Goal: Task Accomplishment & Management: Complete application form

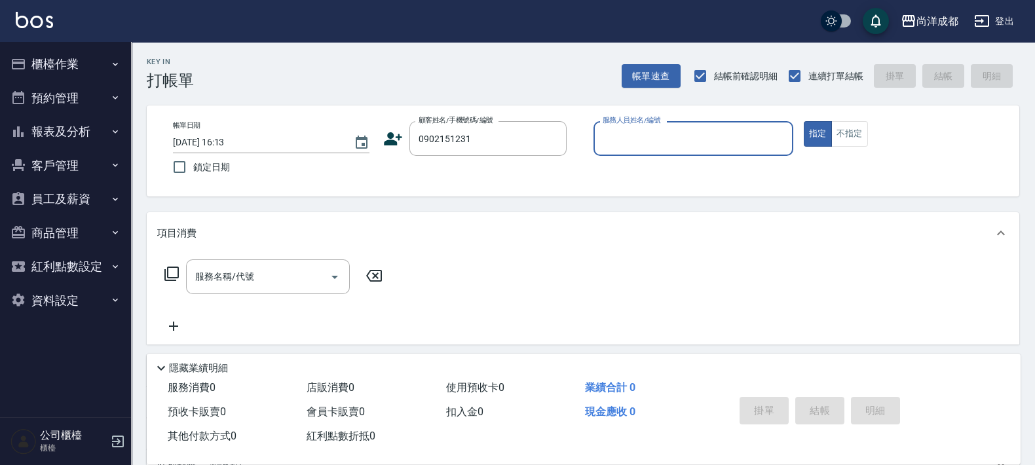
type input "[PERSON_NAME]/0902151231/"
type input "Lorance-03"
click at [803, 121] on button "指定" at bounding box center [817, 134] width 28 height 26
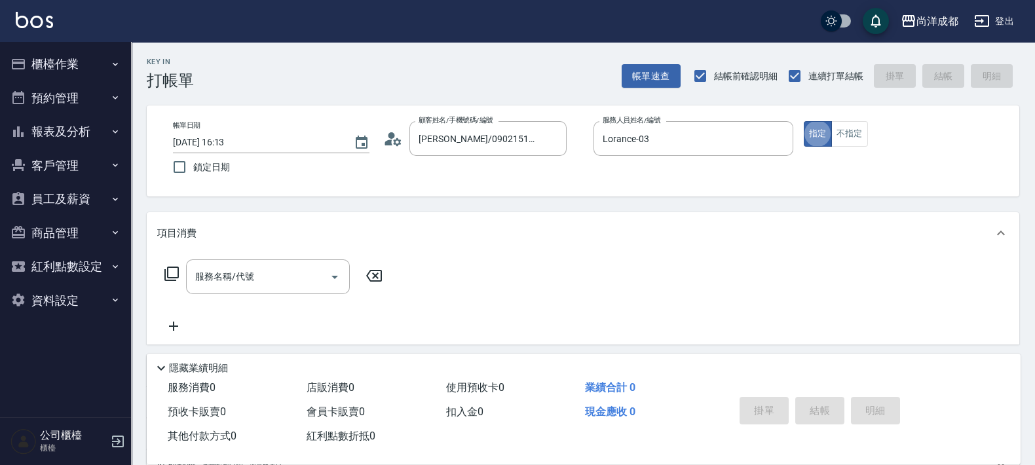
type button "true"
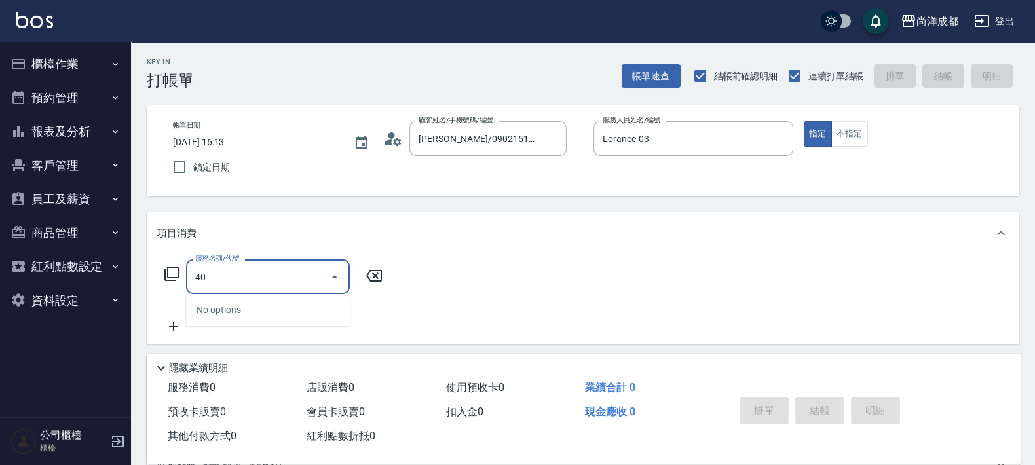
type input "401"
type input "20"
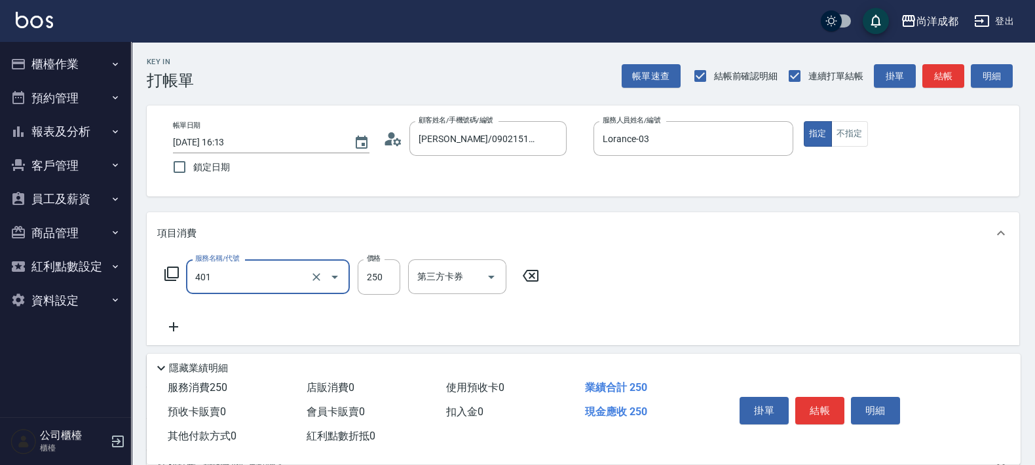
type input "剪髮(401)"
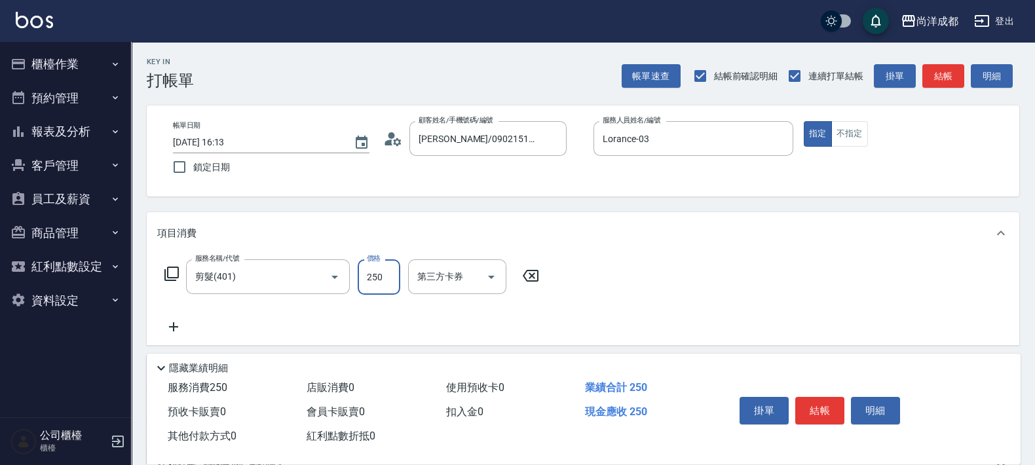
type input "1"
type input "0"
type input "10"
type input "100"
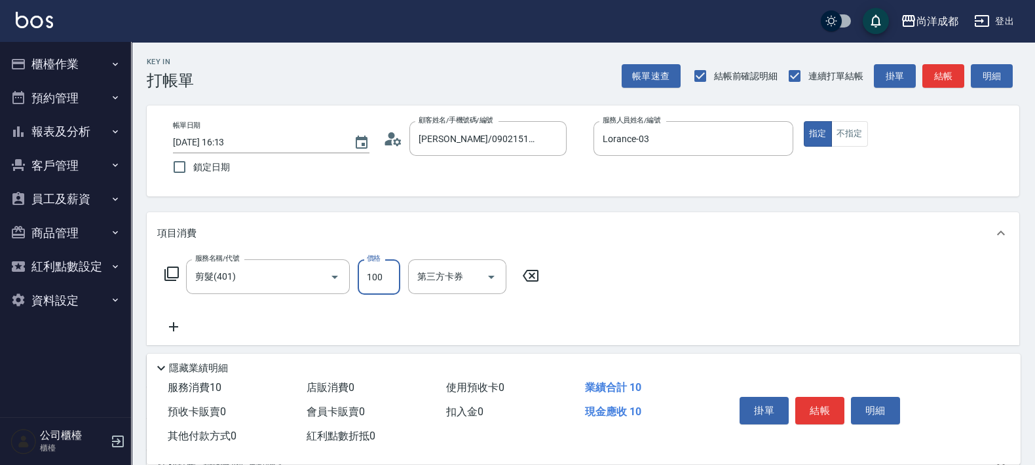
type input "100"
type input "1000"
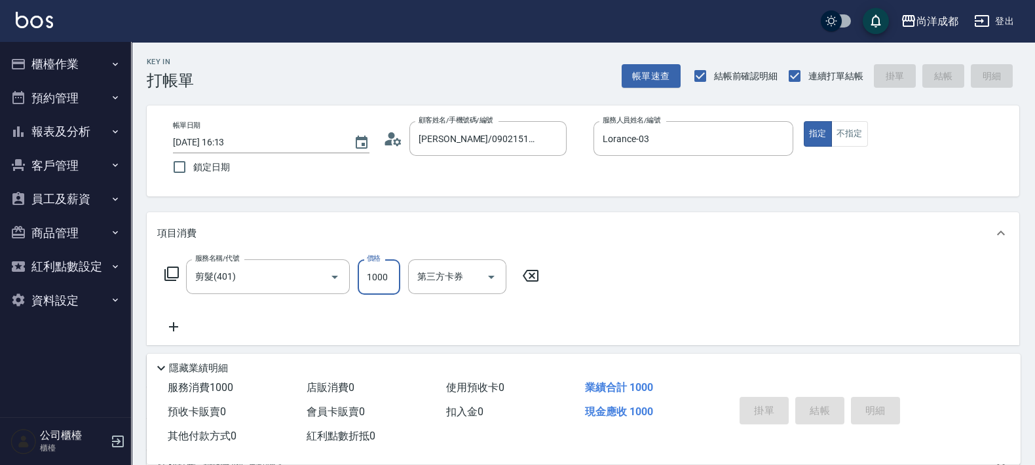
type input "[DATE] 16:15"
type input "0"
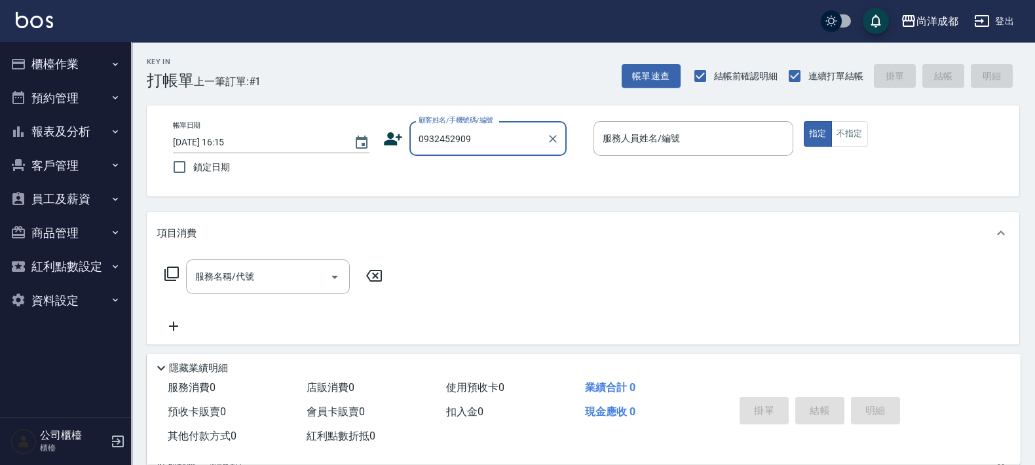
click at [489, 131] on input "0932452909" at bounding box center [478, 138] width 126 height 23
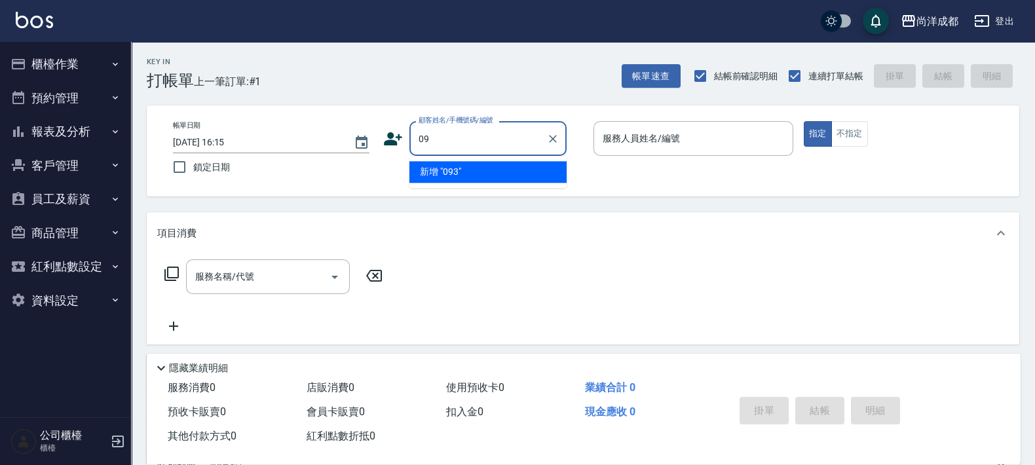
type input "0"
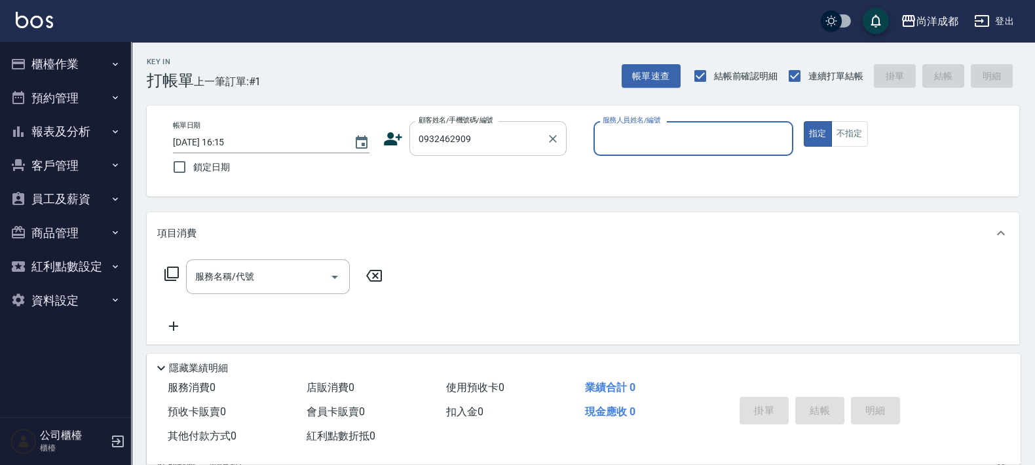
type input "[PERSON_NAME]/0932462909/"
type input "Lorance-03"
click at [803, 121] on button "指定" at bounding box center [817, 134] width 28 height 26
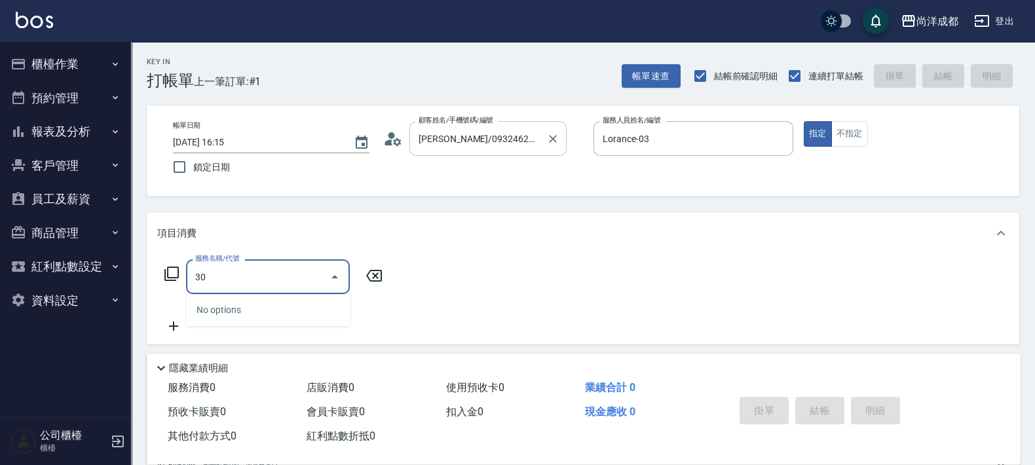
type input "301"
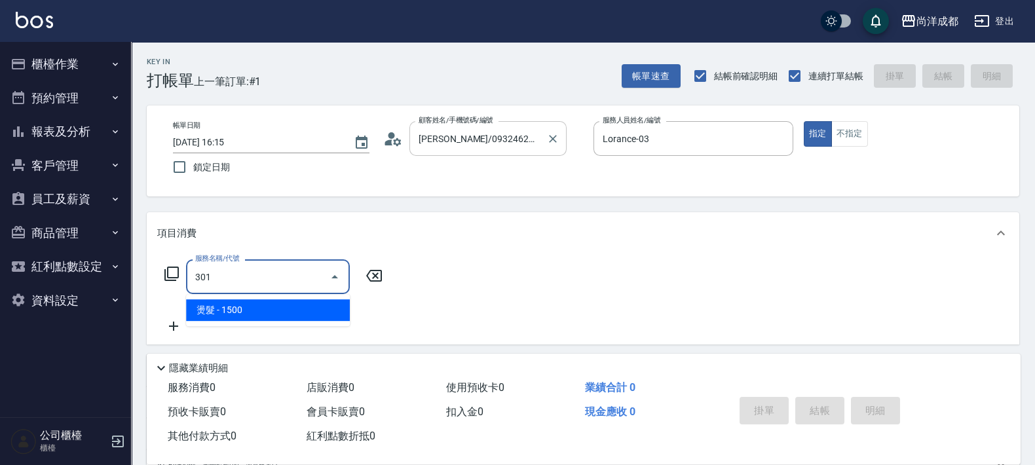
type input "150"
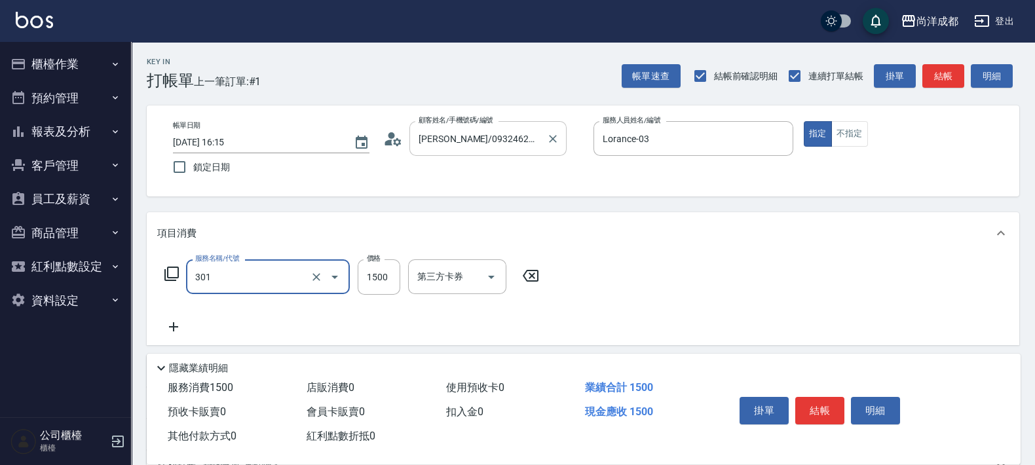
type input "燙髮(301)"
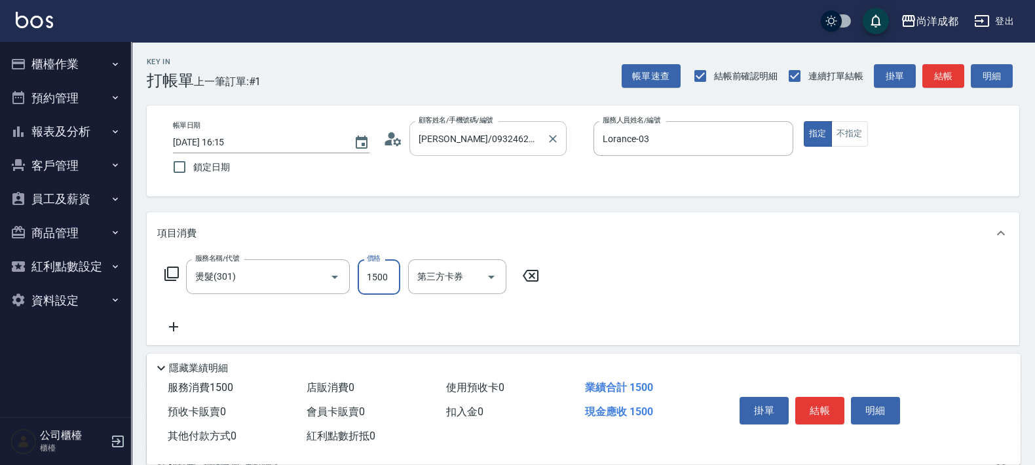
type input "2"
type input "0"
type input "246"
type input "240"
type input "2465"
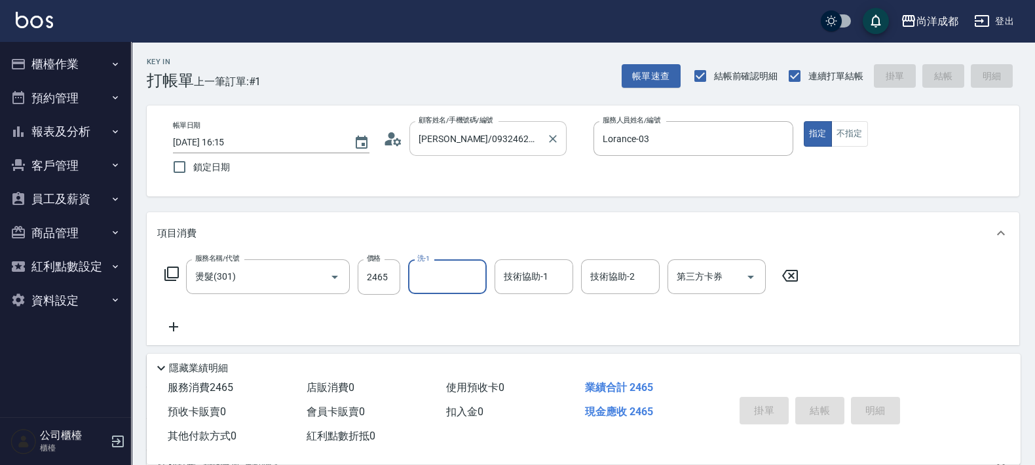
type input "0"
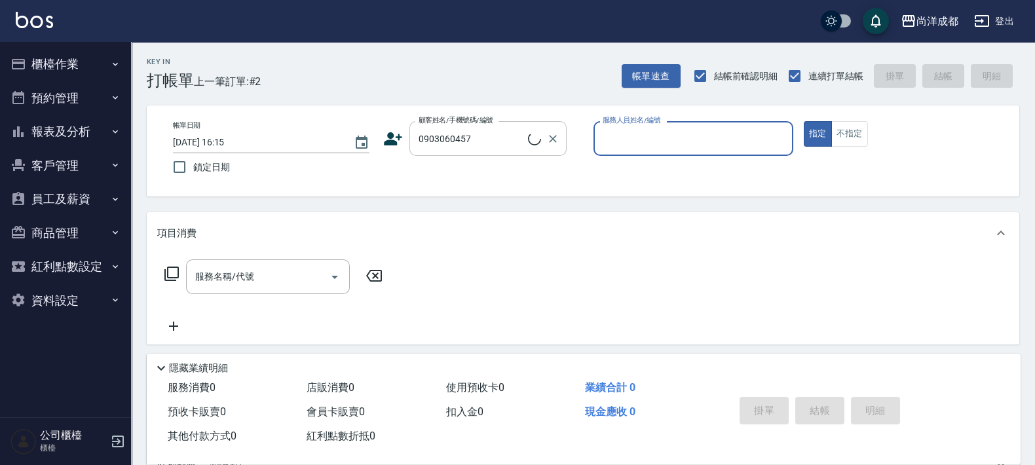
type input "[PERSON_NAME]/0903060457/"
type input "Lance-02"
click at [803, 121] on button "指定" at bounding box center [817, 134] width 28 height 26
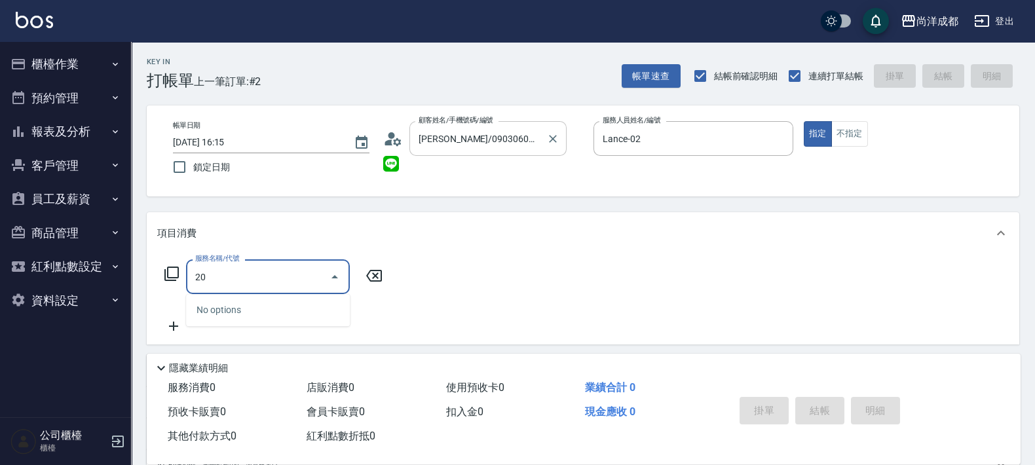
type input "201"
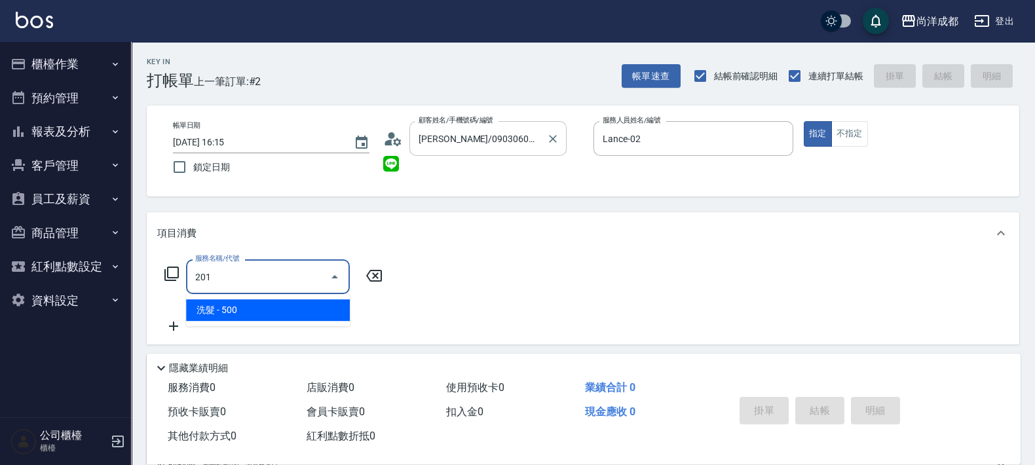
type input "50"
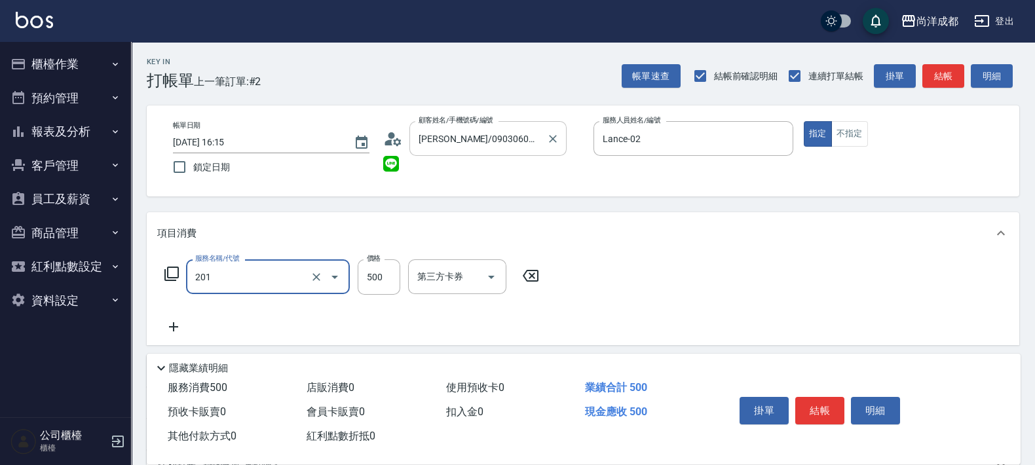
type input "洗髮(201)"
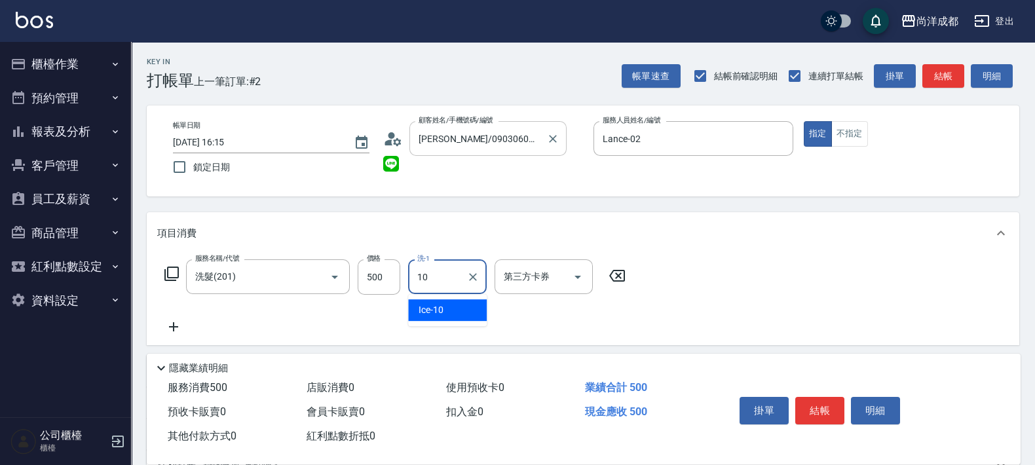
type input "Ice-10"
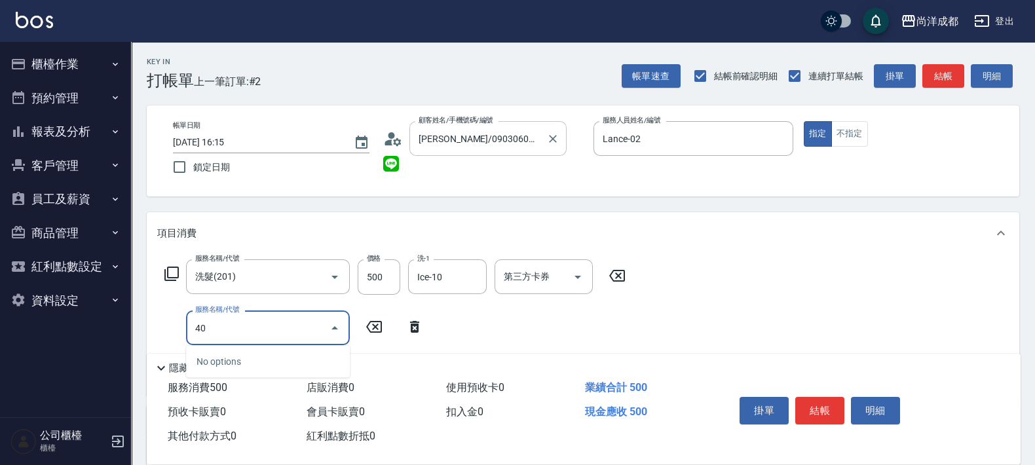
type input "401"
type input "70"
type input "剪髮(401)"
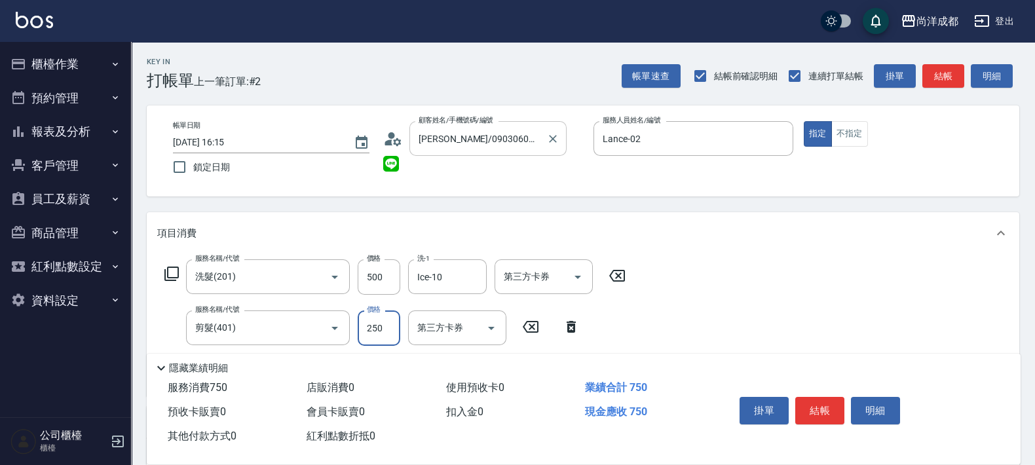
type input "4"
type input "50"
type input "40"
type input "90"
type input "400"
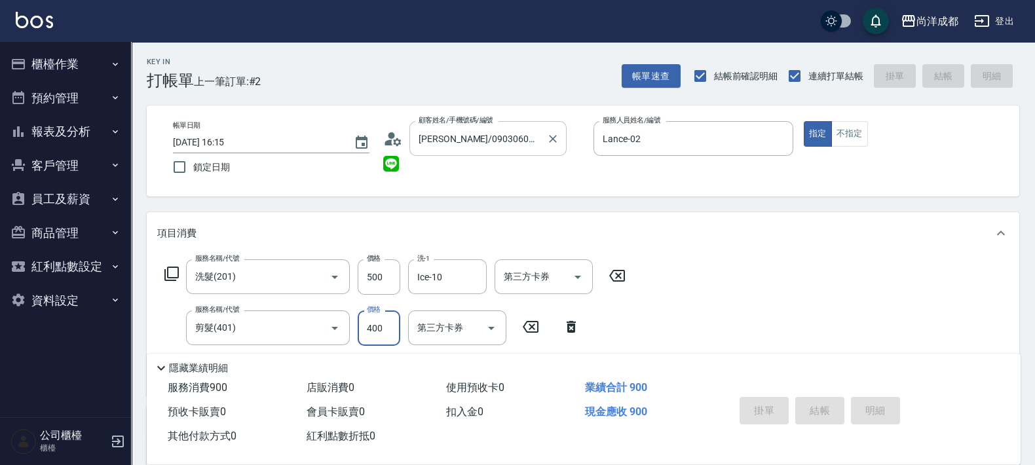
type input "[DATE] 16:16"
type input "0"
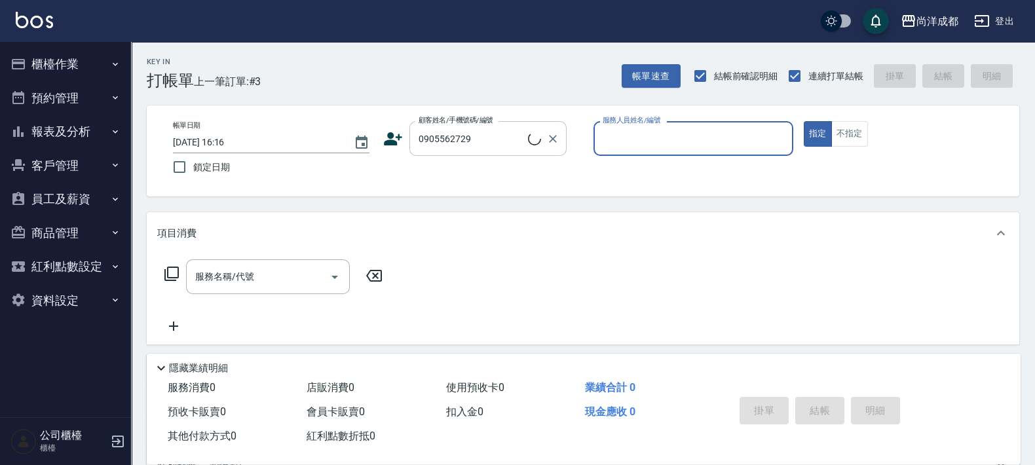
type input "[PERSON_NAME]/0905562729/null"
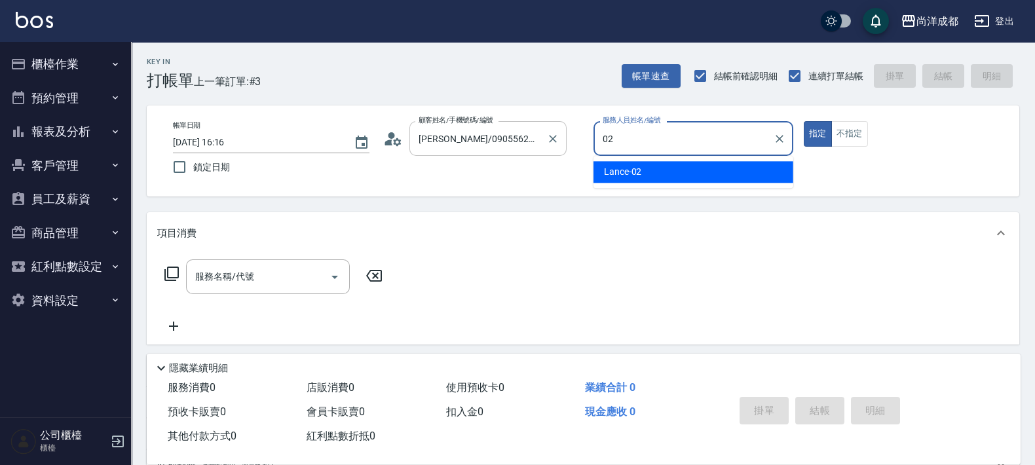
type input "Lance-02"
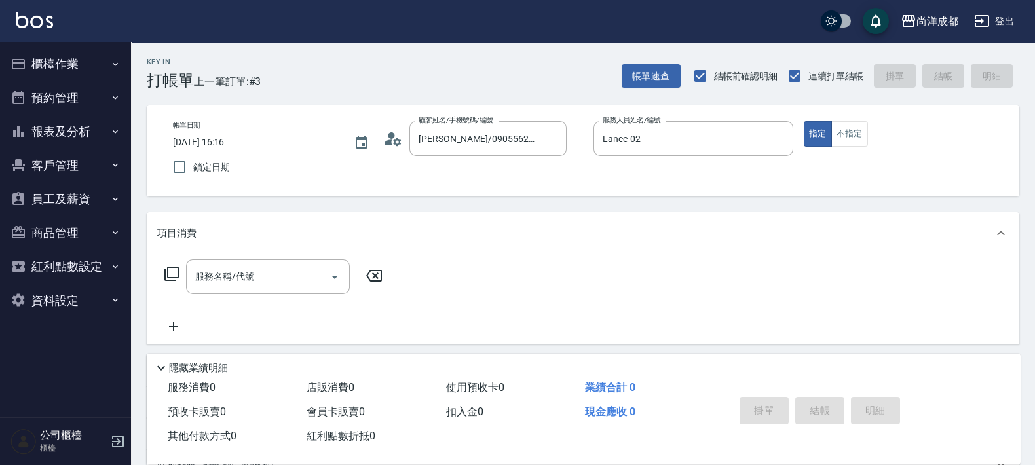
click at [399, 144] on icon at bounding box center [393, 139] width 20 height 20
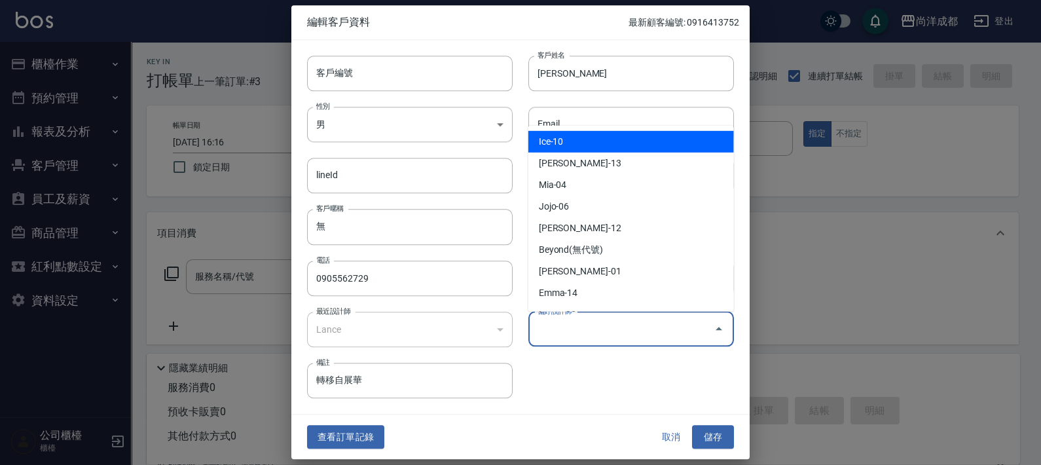
click at [632, 328] on input "偏好設計師" at bounding box center [621, 329] width 174 height 23
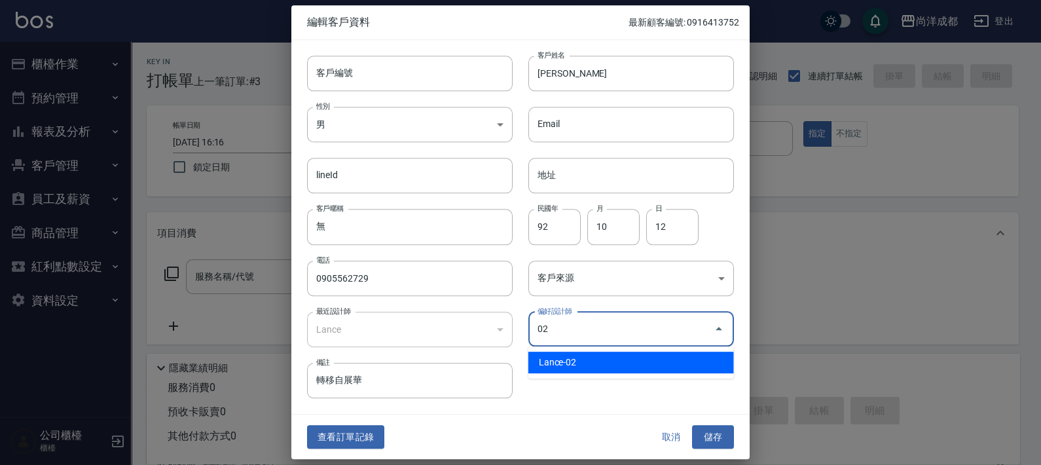
type input "Lance"
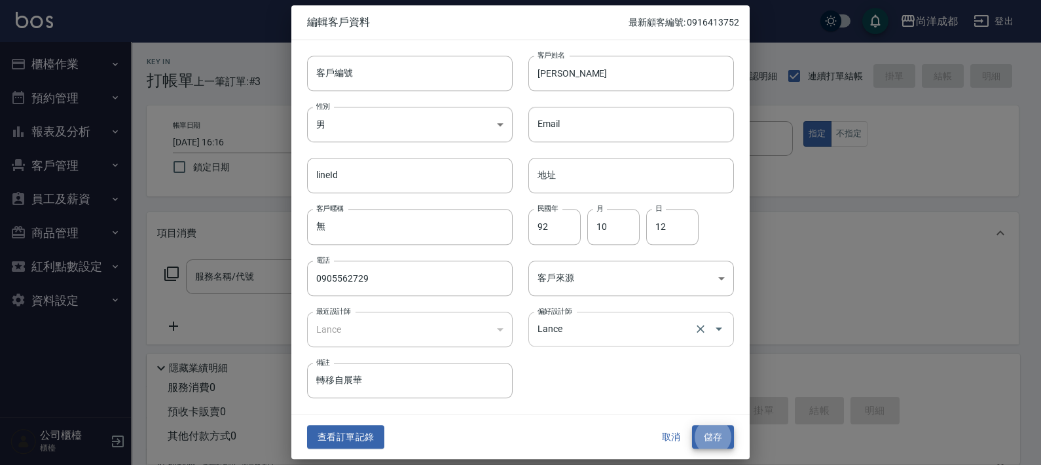
click at [692, 425] on button "儲存" at bounding box center [713, 437] width 42 height 24
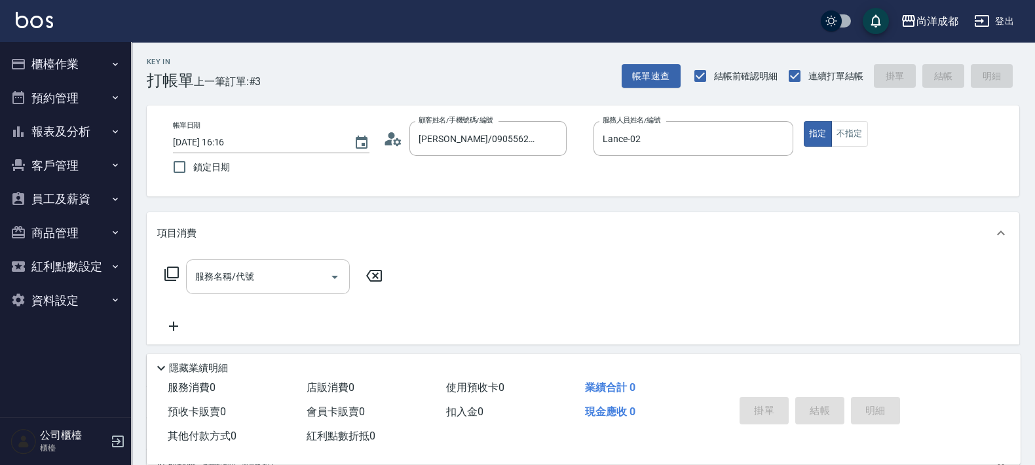
click at [266, 280] on input "服務名稱/代號" at bounding box center [258, 276] width 132 height 23
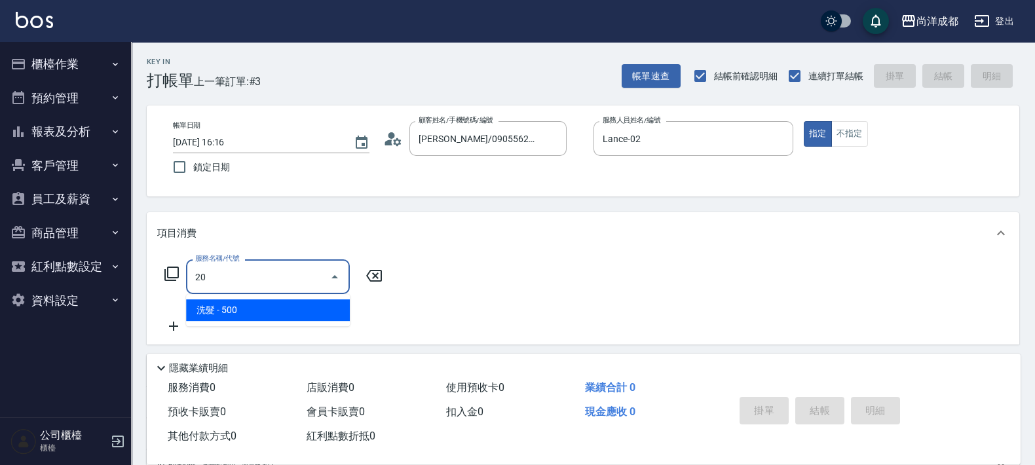
type input "201"
type input "50"
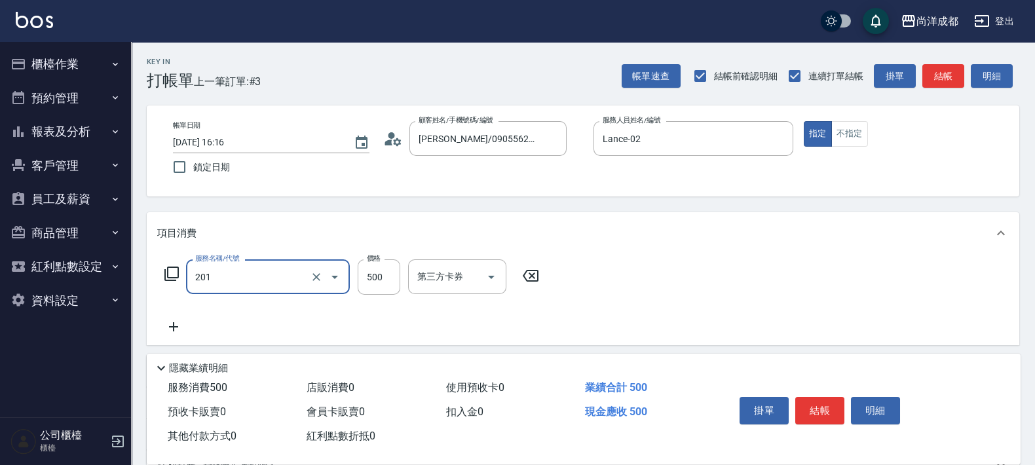
type input "洗髮(201)"
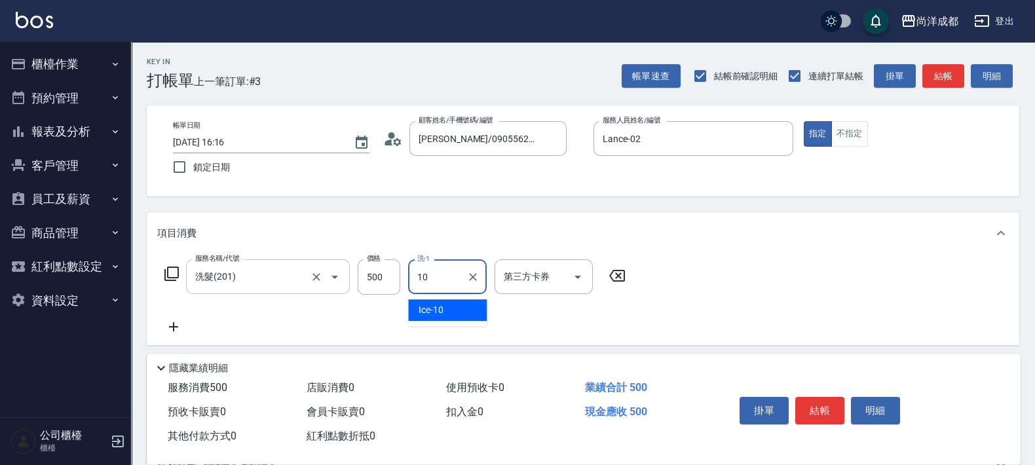
type input "Ice-10"
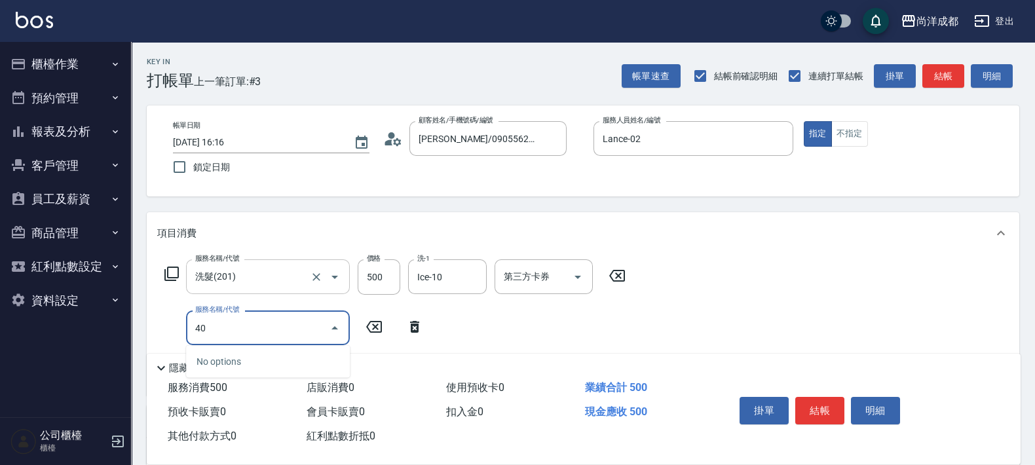
type input "401"
type input "70"
type input "剪髮(401)"
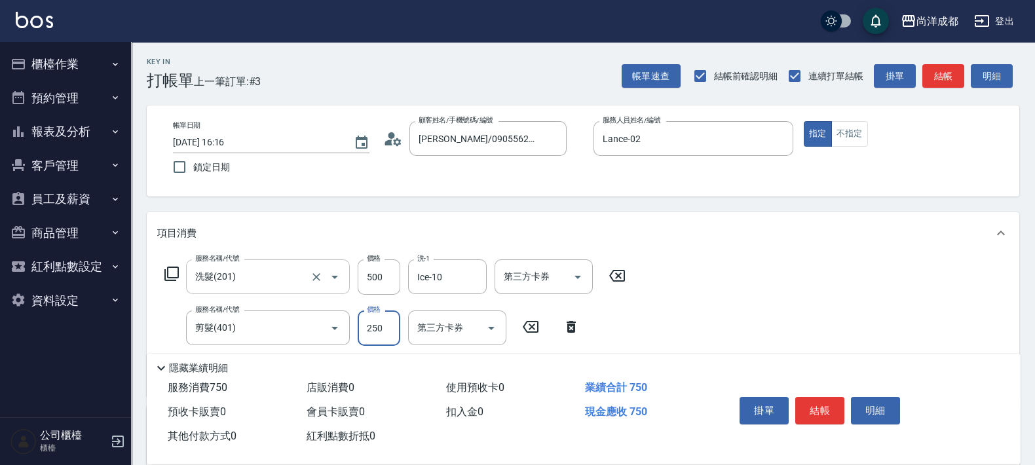
type input "2"
type input "50"
type input "265"
type input "70"
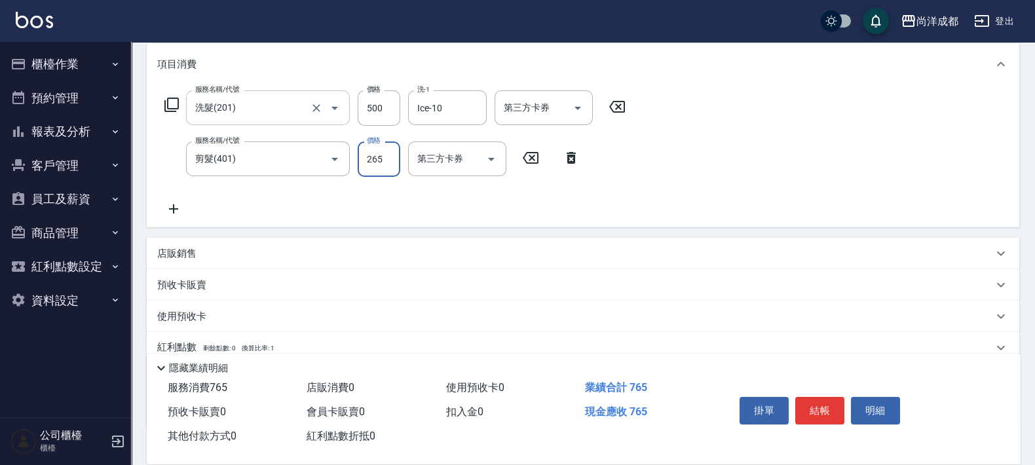
scroll to position [246, 0]
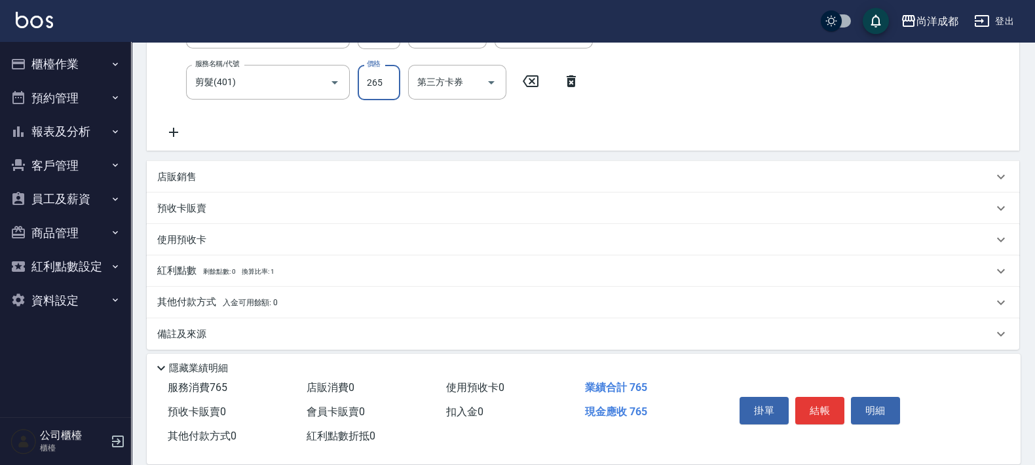
type input "265"
click at [179, 180] on p "店販銷售" at bounding box center [176, 177] width 39 height 14
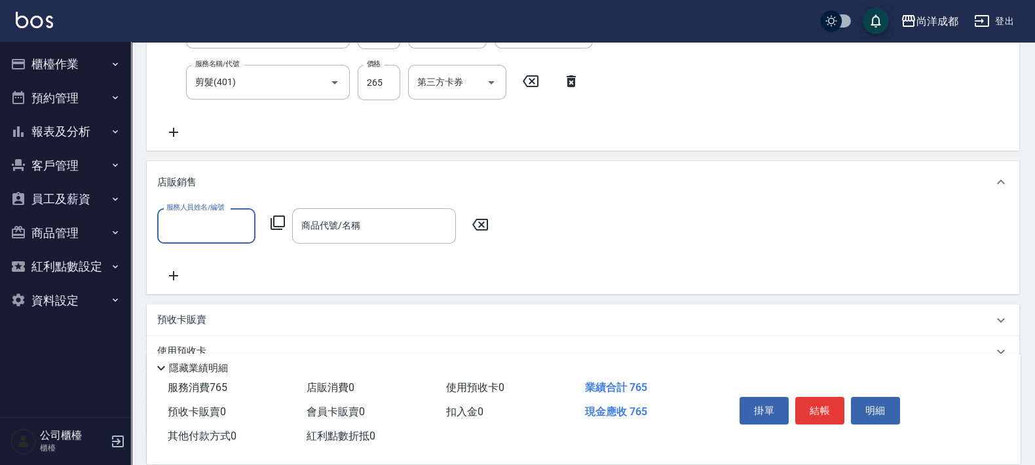
scroll to position [0, 0]
click at [208, 233] on input "服務人員姓名/編號" at bounding box center [206, 225] width 86 height 23
type input "Lance-02"
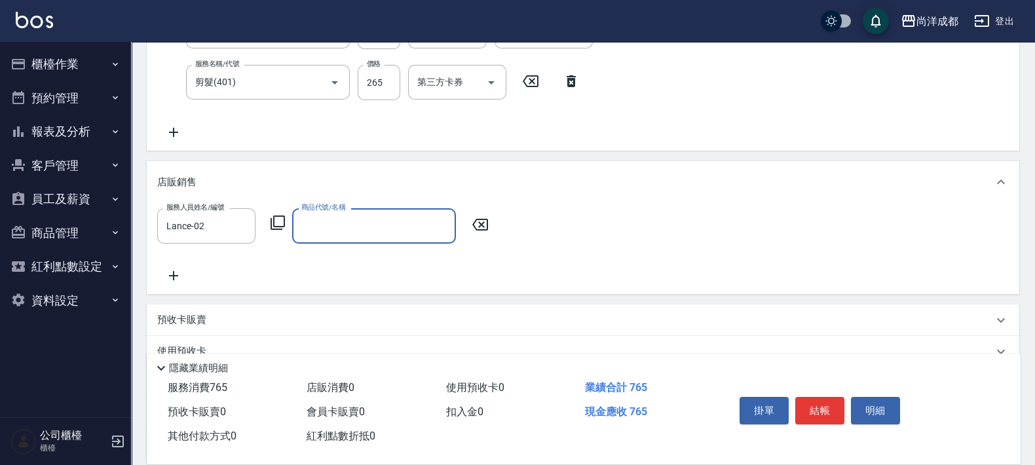
click at [282, 224] on icon at bounding box center [278, 223] width 16 height 16
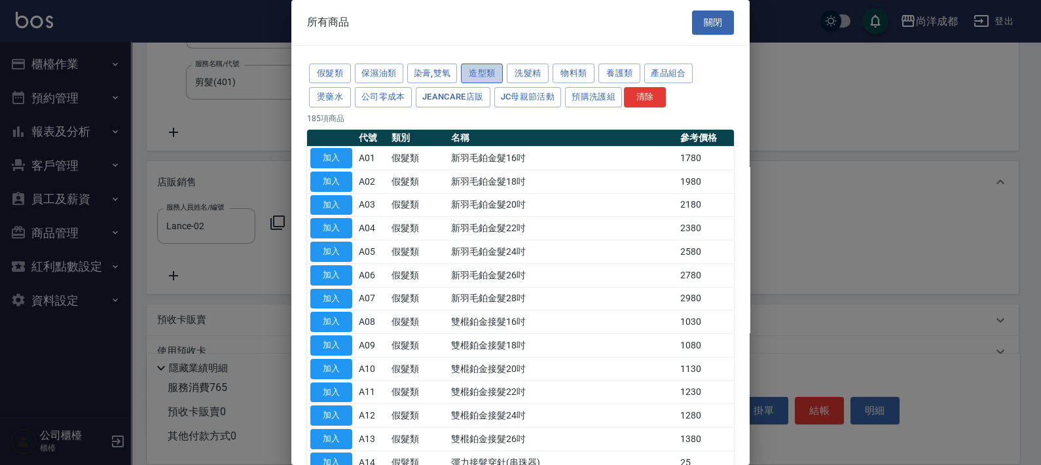
click at [495, 66] on button "造型類" at bounding box center [482, 74] width 42 height 20
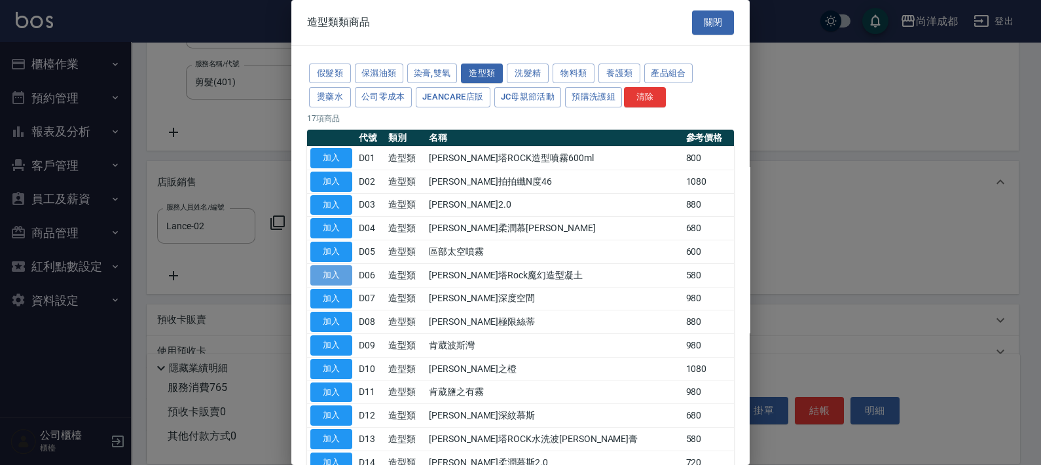
click at [339, 278] on button "加入" at bounding box center [331, 275] width 42 height 20
type input "[PERSON_NAME]塔Rock魔幻造型凝土"
type input "130"
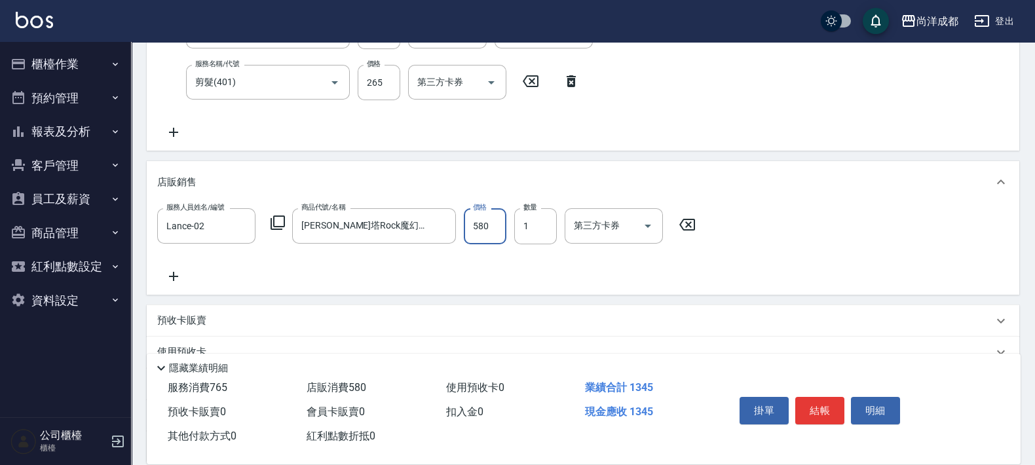
type input "4"
type input "70"
type input "49"
type input "80"
type input "493"
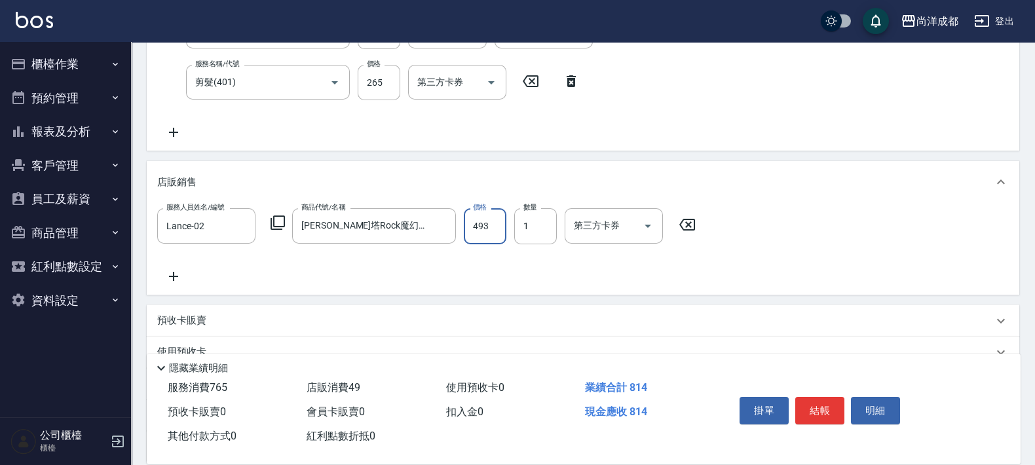
type input "120"
type input "493"
click at [170, 284] on div "服務人員姓名/編號 Lance-02 服務人員姓名/編號 商品代號/名稱 [PERSON_NAME]塔Rock魔幻造型凝土 商品代號/名稱 價格 493 價格…" at bounding box center [583, 248] width 872 height 91
click at [172, 272] on icon at bounding box center [173, 276] width 33 height 16
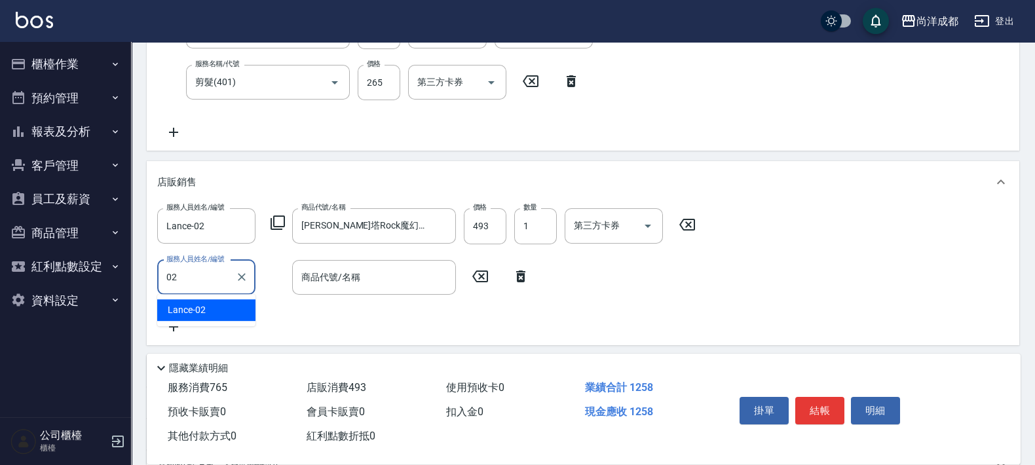
type input "Lance-02"
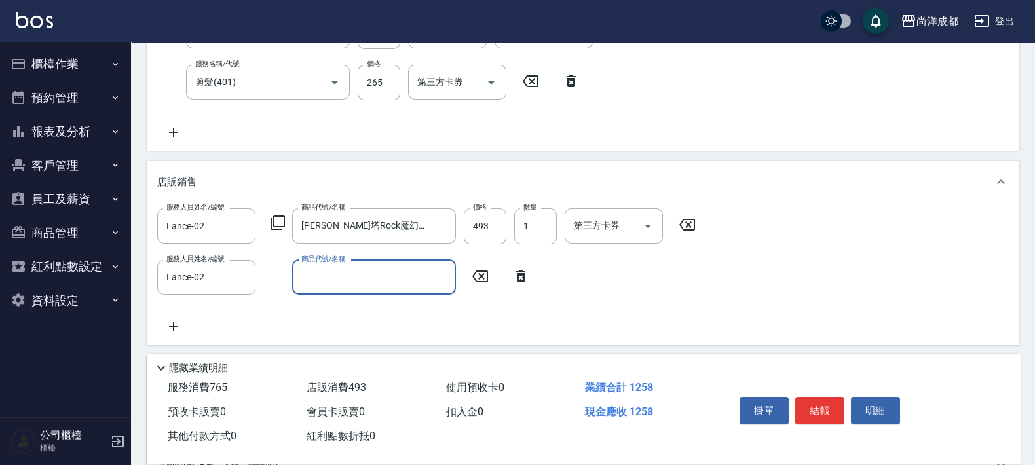
click at [430, 273] on input "商品代號/名稱" at bounding box center [374, 277] width 152 height 23
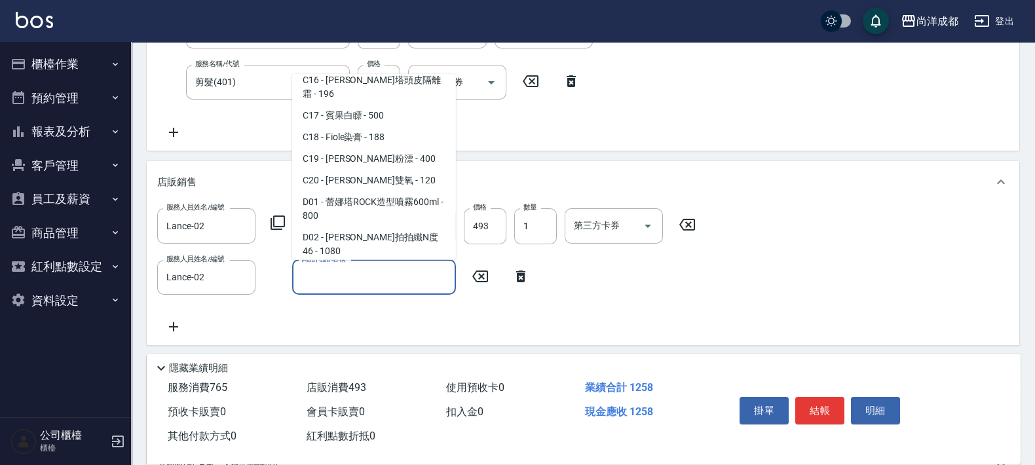
scroll to position [982, 0]
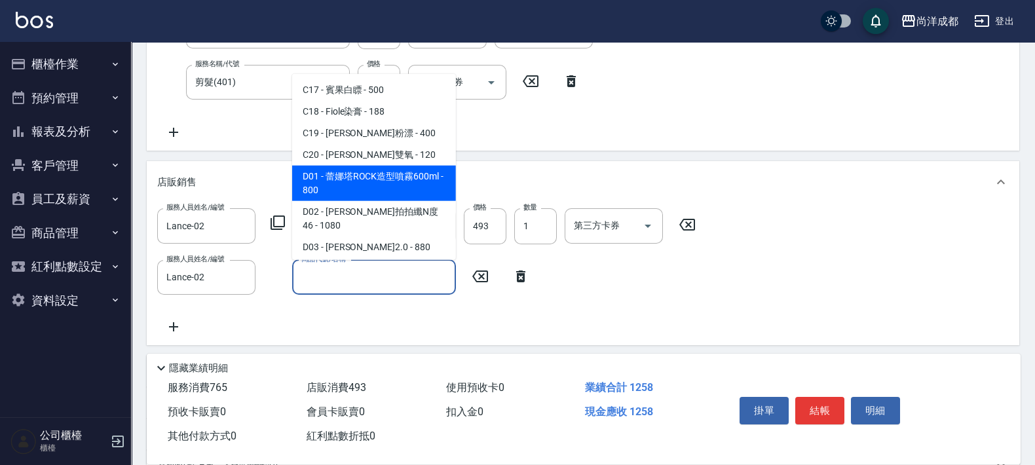
click at [386, 166] on span "D01 - 蕾娜塔ROCK造型噴霧600ml - 800" at bounding box center [374, 183] width 164 height 35
type input "200"
type input "[PERSON_NAME]塔ROCK造型噴霧600ml"
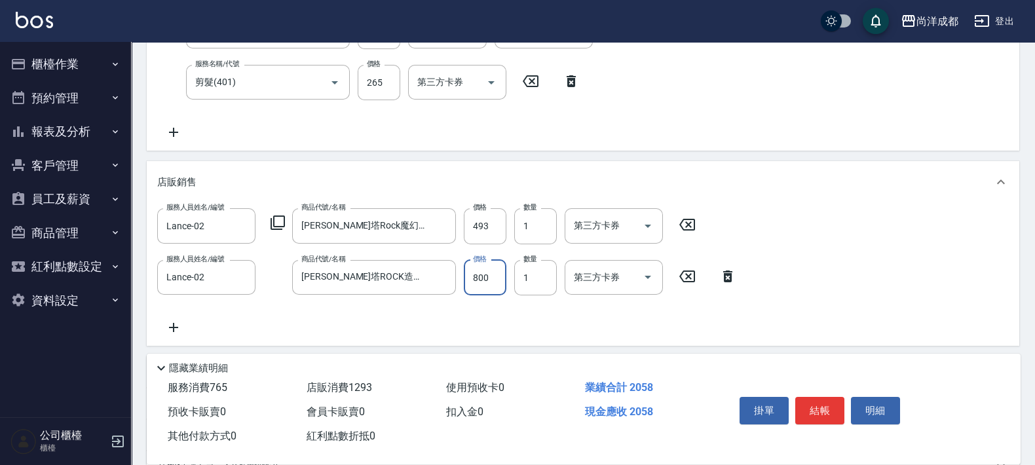
type input "6"
type input "120"
type input "63"
type input "130"
type input "630"
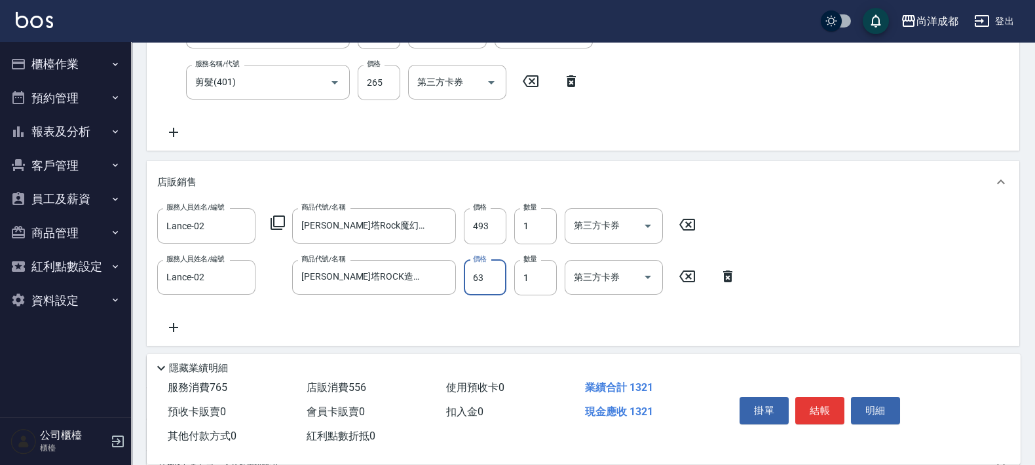
type input "180"
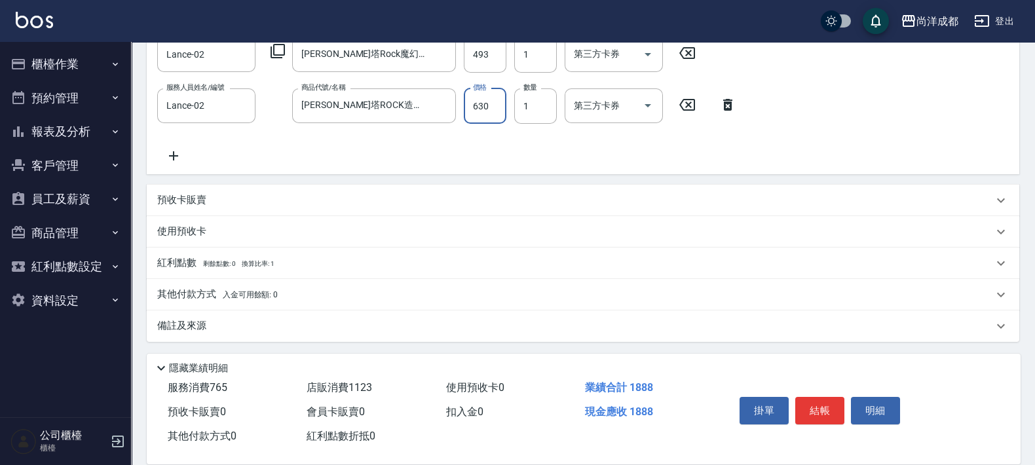
scroll to position [418, 0]
type input "630"
click at [206, 289] on p "其他付款方式 入金可用餘額: 0" at bounding box center [217, 294] width 120 height 14
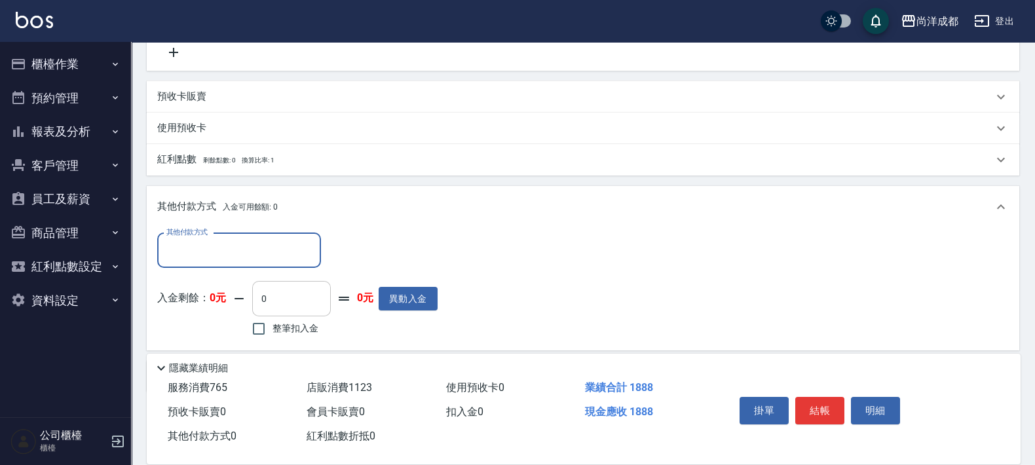
scroll to position [572, 0]
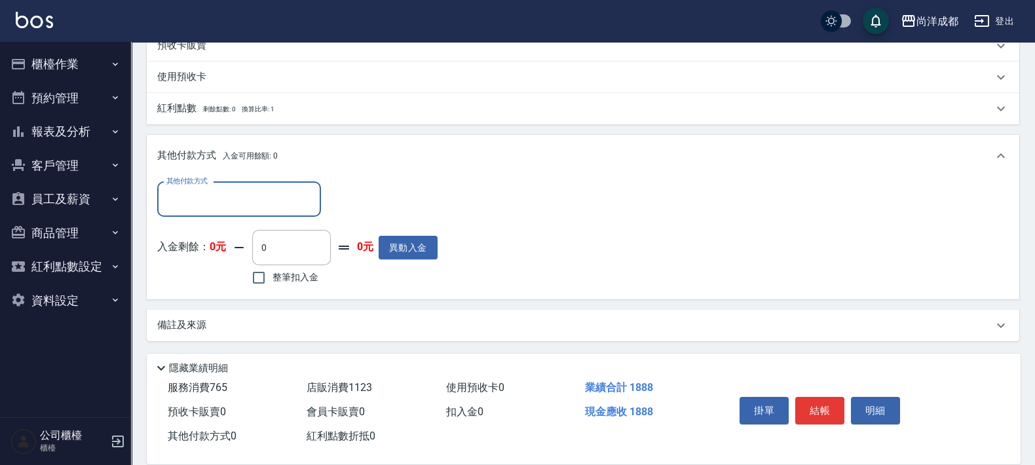
click at [236, 190] on input "其他付款方式" at bounding box center [239, 199] width 152 height 23
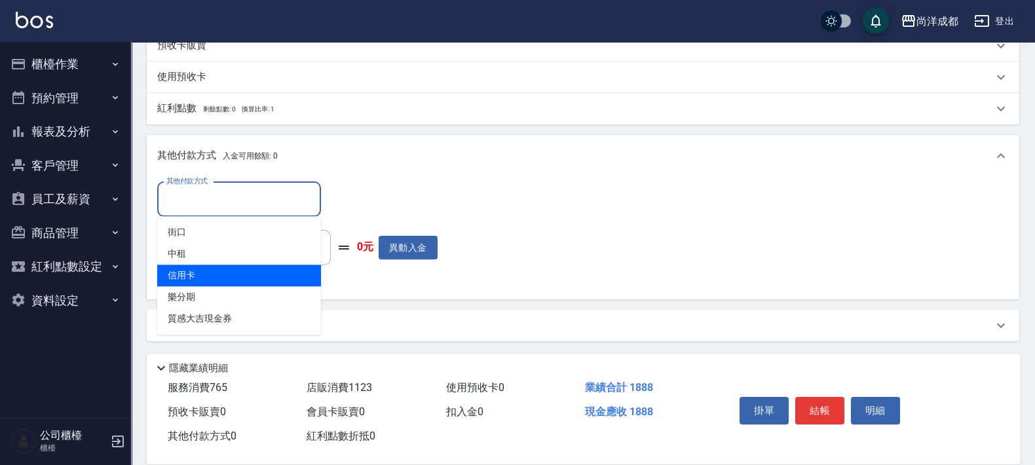
click at [231, 271] on span "信用卡" at bounding box center [239, 276] width 164 height 22
type input "信用卡"
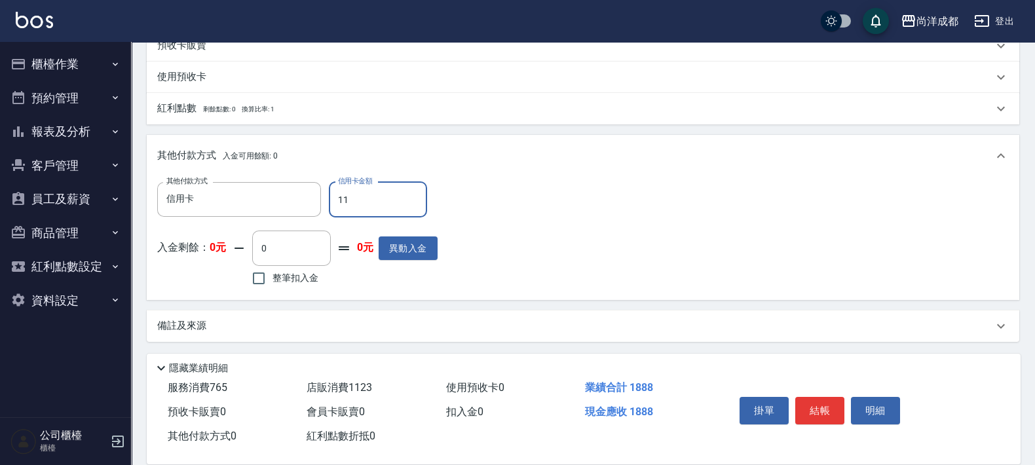
type input "118"
type input "180"
type input "188"
type input "0"
type input "1888"
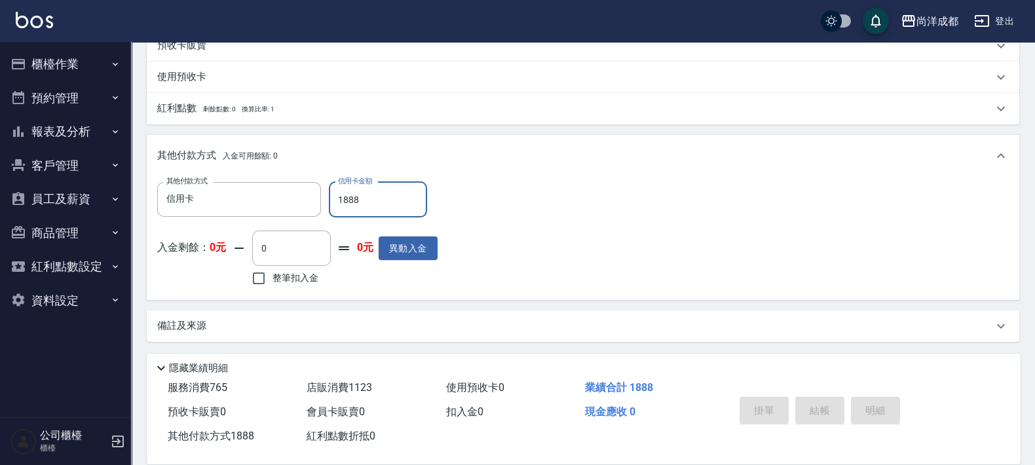
type input "[DATE] 16:17"
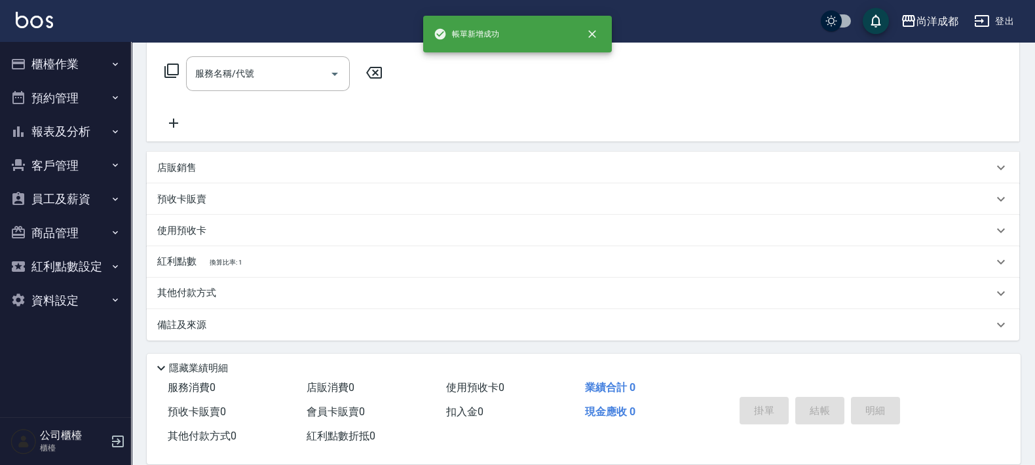
scroll to position [0, 0]
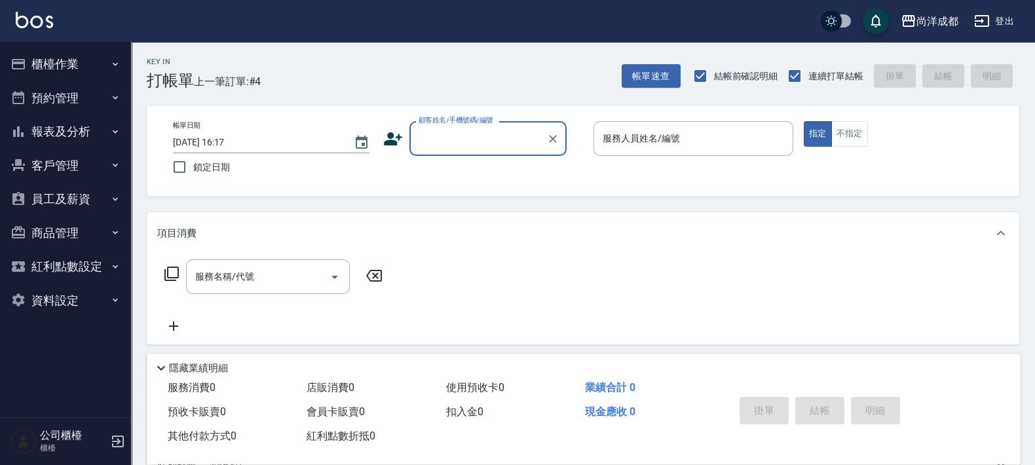
click at [50, 125] on button "報表及分析" at bounding box center [65, 132] width 120 height 34
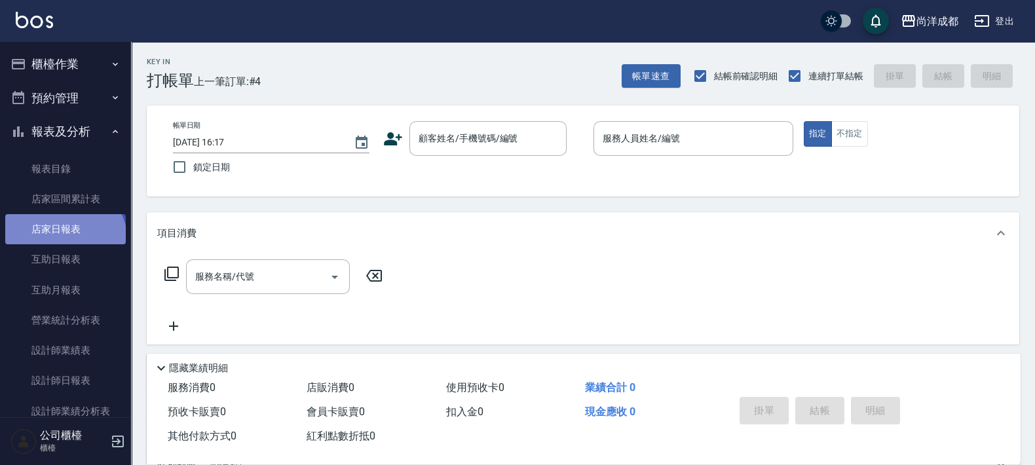
click at [63, 242] on link "店家日報表" at bounding box center [65, 229] width 120 height 30
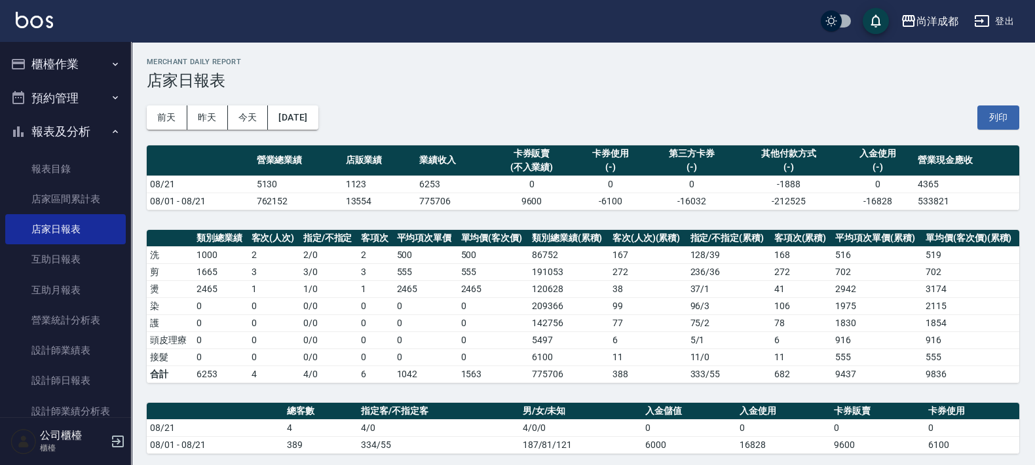
scroll to position [328, 0]
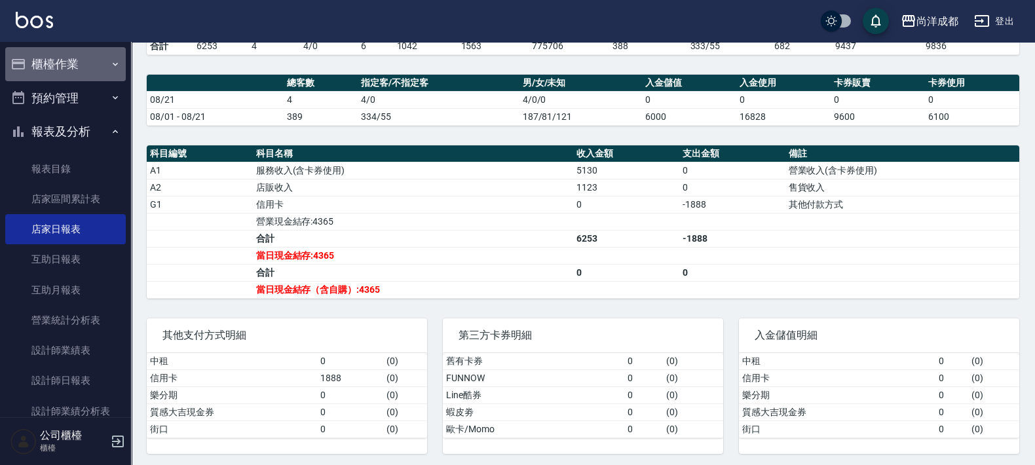
click at [72, 64] on button "櫃檯作業" at bounding box center [65, 64] width 120 height 34
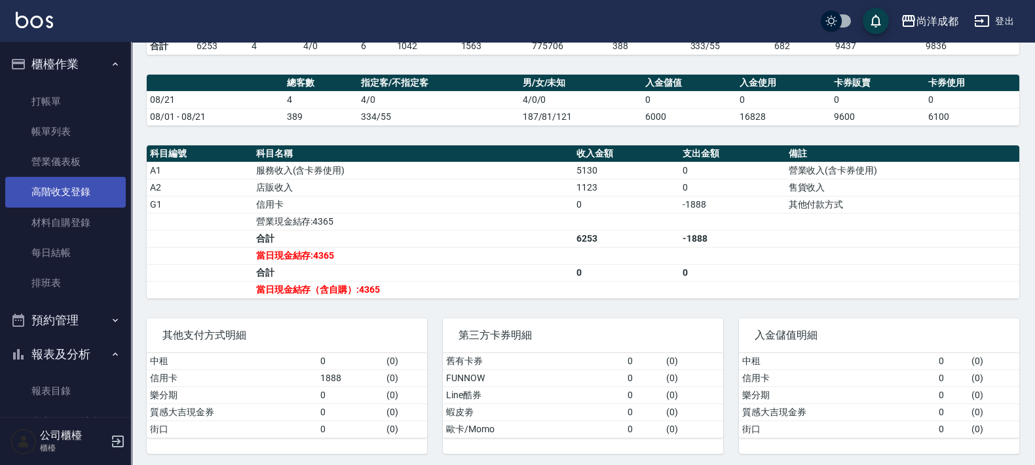
click at [65, 193] on link "高階收支登錄" at bounding box center [65, 192] width 120 height 30
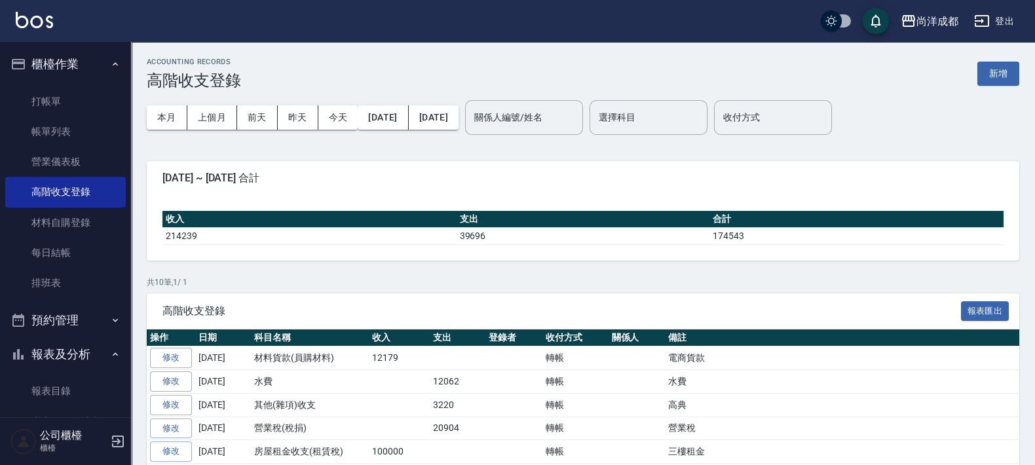
click at [1012, 59] on div "ACCOUNTING RECORDS 高階收支登錄 新增" at bounding box center [583, 74] width 872 height 32
click at [1002, 71] on button "新增" at bounding box center [998, 74] width 42 height 24
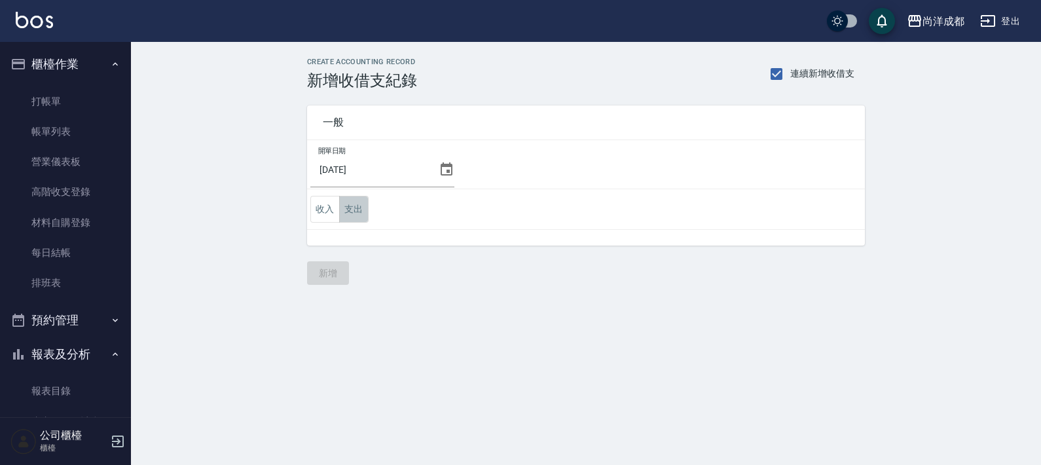
click at [359, 209] on button "支出" at bounding box center [353, 209] width 29 height 27
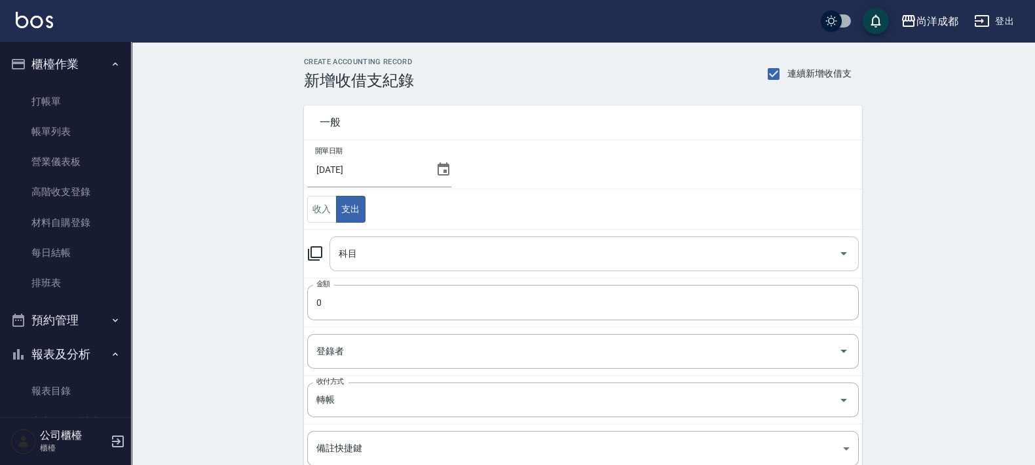
click at [422, 260] on input "科目" at bounding box center [584, 253] width 498 height 23
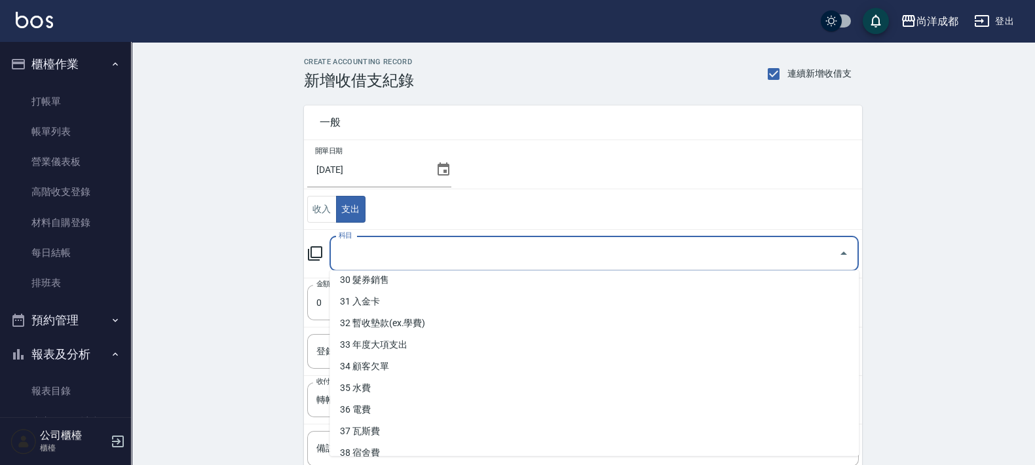
scroll to position [654, 0]
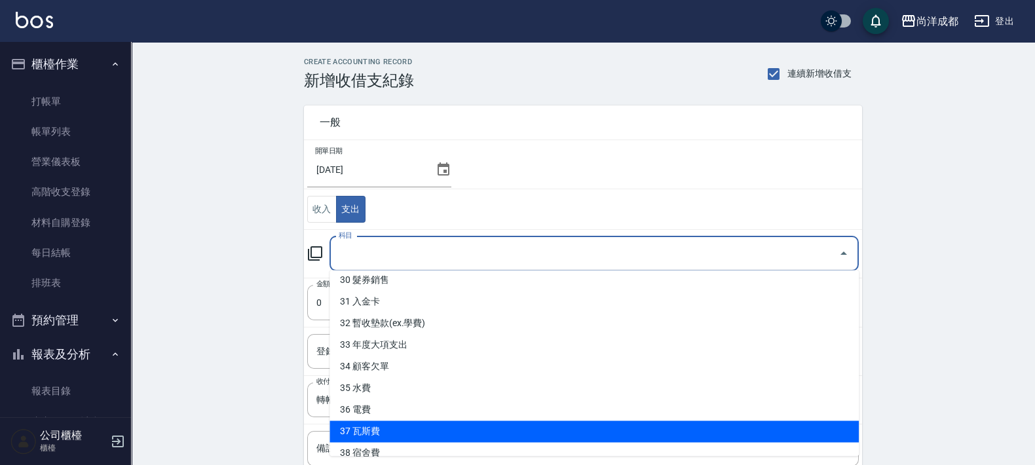
click at [537, 422] on li "37 瓦斯費" at bounding box center [593, 432] width 529 height 22
type input "37 瓦斯費"
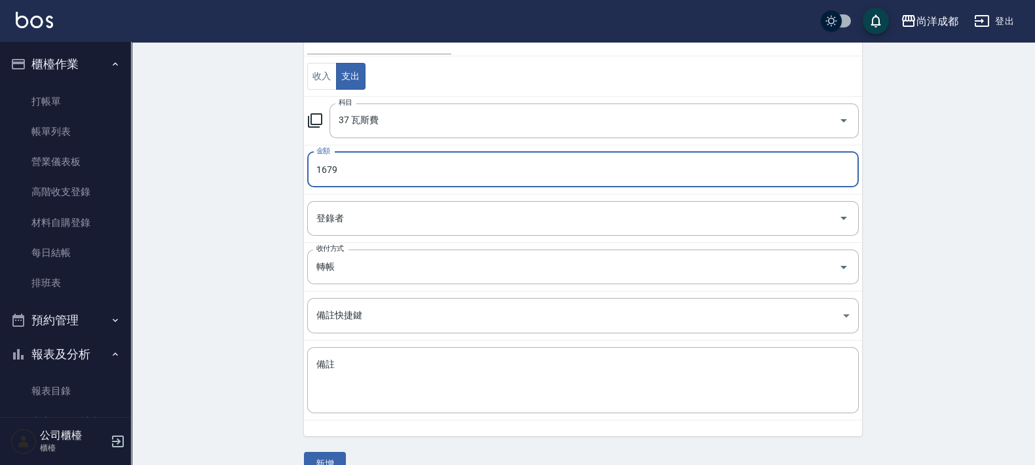
scroll to position [158, 0]
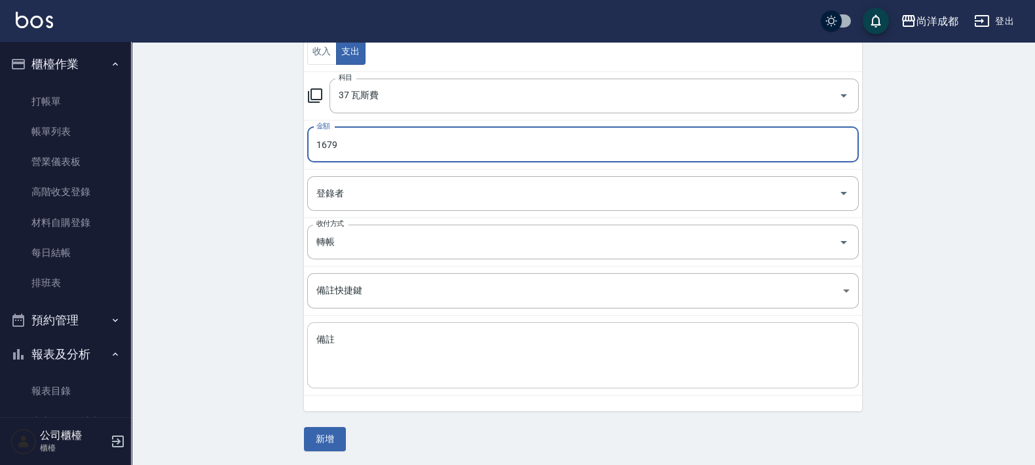
type input "1679"
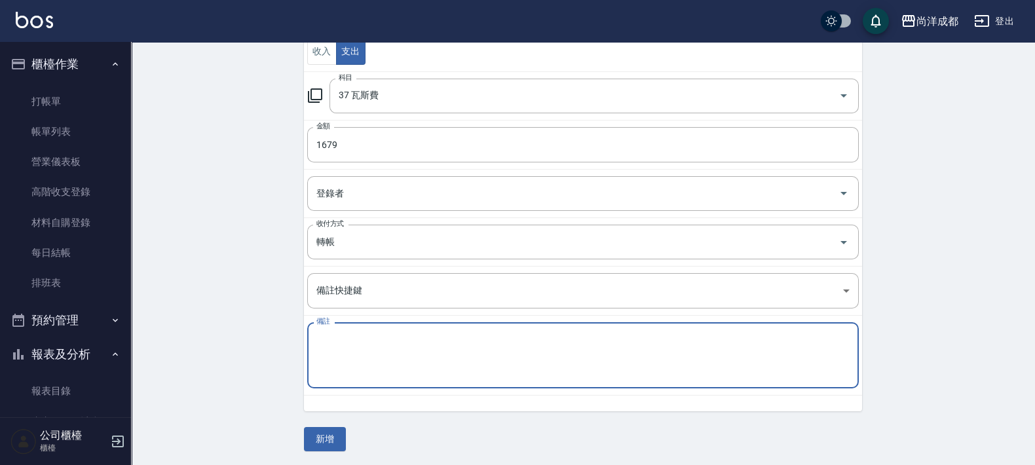
click at [619, 359] on textarea "備註" at bounding box center [582, 355] width 533 height 45
type textarea "j"
type textarea "挖"
type textarea "瓦斯費"
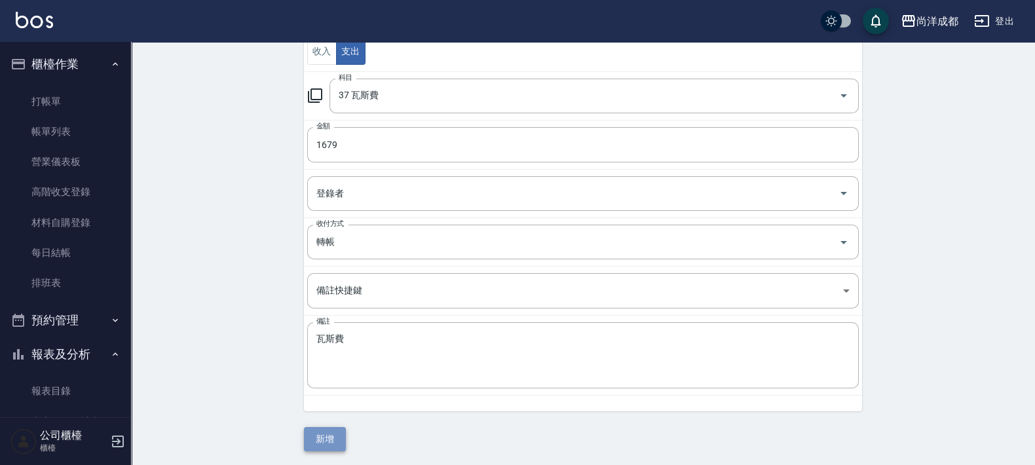
click at [335, 442] on button "新增" at bounding box center [325, 439] width 42 height 24
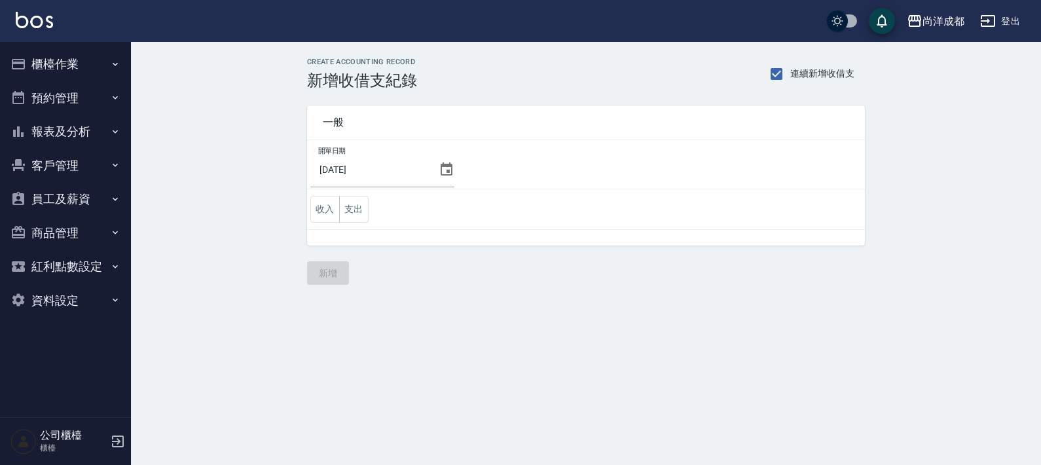
click at [58, 67] on button "櫃檯作業" at bounding box center [65, 64] width 120 height 34
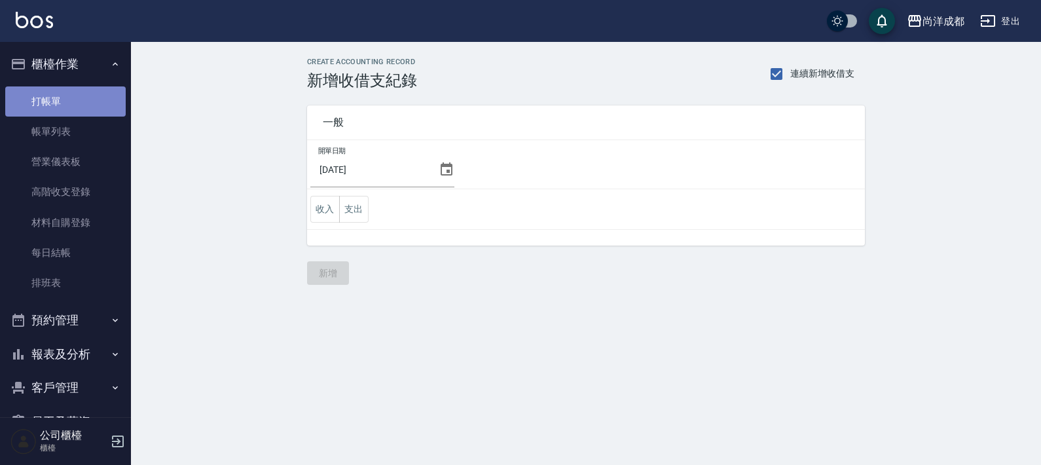
click at [72, 100] on link "打帳單" at bounding box center [65, 101] width 120 height 30
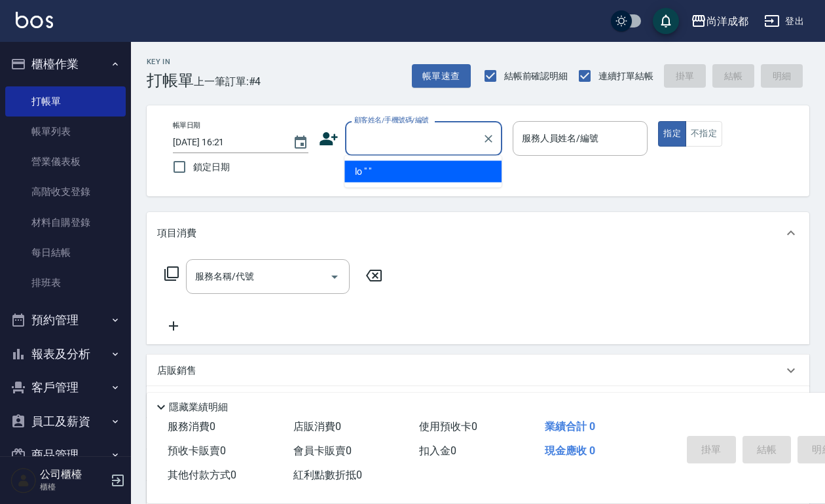
scroll to position [0, 10379]
type input "..."
